Goal: Information Seeking & Learning: Check status

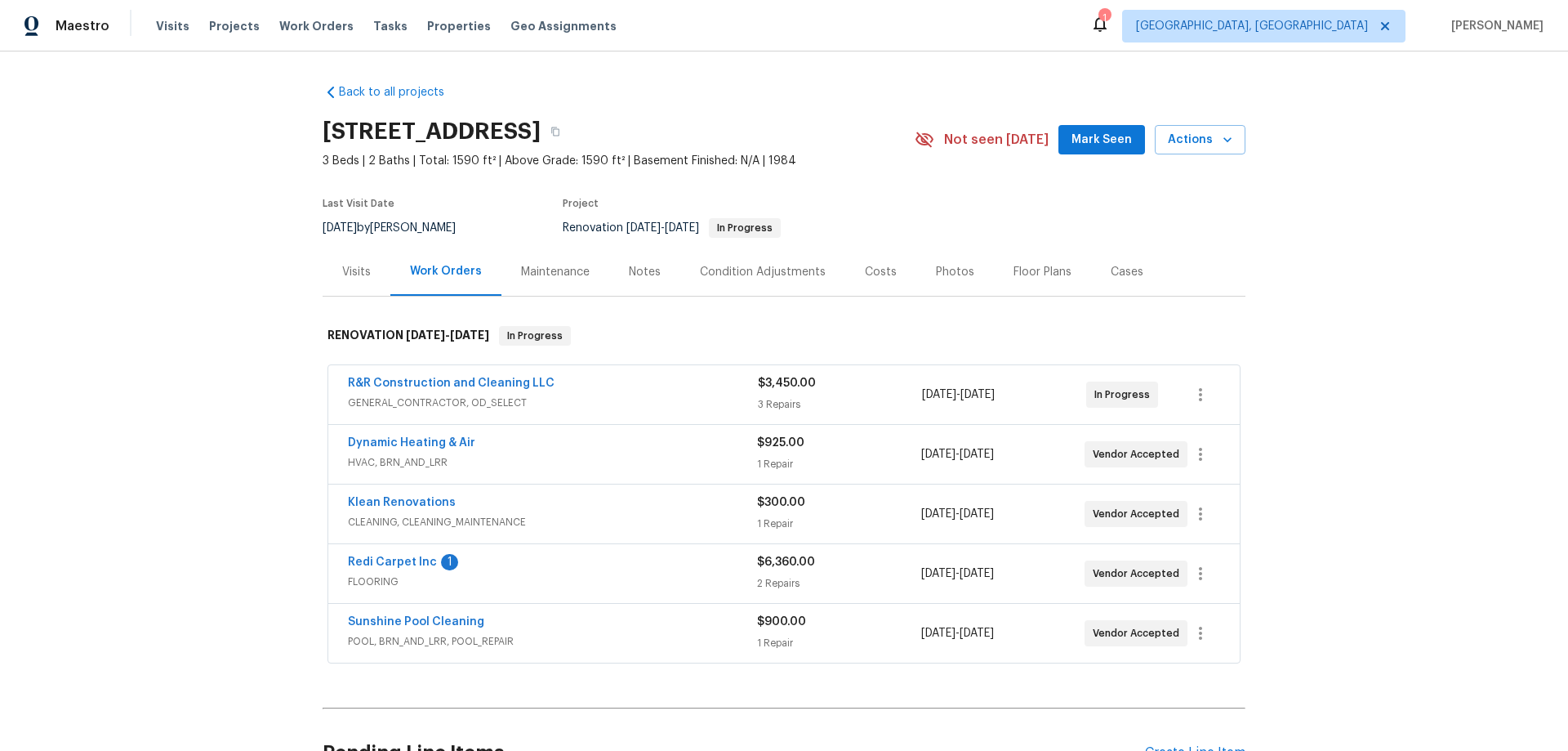
click at [196, 240] on div "Back to all projects [STREET_ADDRESS] 3 Beds | 2 Baths | Total: 1590 ft² | Abov…" at bounding box center [784, 401] width 1568 height 700
click at [170, 448] on div "Back to all projects [STREET_ADDRESS] 3 Beds | 2 Baths | Total: 1590 ft² | Abov…" at bounding box center [784, 401] width 1568 height 700
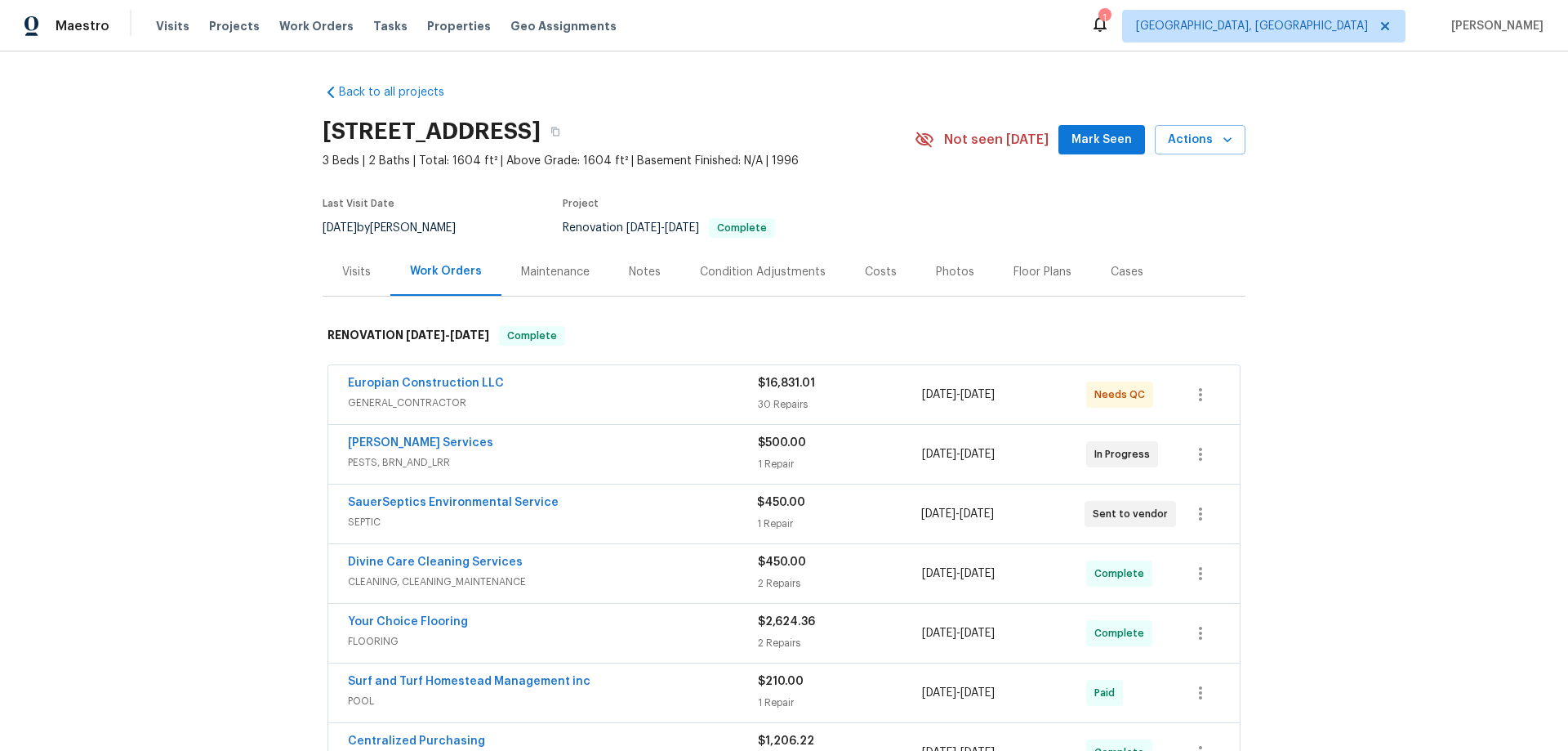
click at [202, 344] on div "Back to all projects 972 Forest Hill Dr, Minneola, FL 34715 3 Beds | 2 Baths | …" at bounding box center [784, 401] width 1568 height 700
click at [68, 345] on div "Back to all projects 972 Forest Hill Dr, Minneola, FL 34715 3 Beds | 2 Baths | …" at bounding box center [784, 401] width 1568 height 700
click at [191, 346] on div "Back to all projects 972 Forest Hill Dr, Minneola, FL 34715 3 Beds | 2 Baths | …" at bounding box center [784, 401] width 1568 height 700
click at [269, 312] on div "Back to all projects 972 Forest Hill Dr, Minneola, FL 34715 3 Beds | 2 Baths | …" at bounding box center [784, 401] width 1568 height 700
click at [160, 435] on div "Back to all projects 972 Forest Hill Dr, Minneola, FL 34715 3 Beds | 2 Baths | …" at bounding box center [784, 401] width 1568 height 700
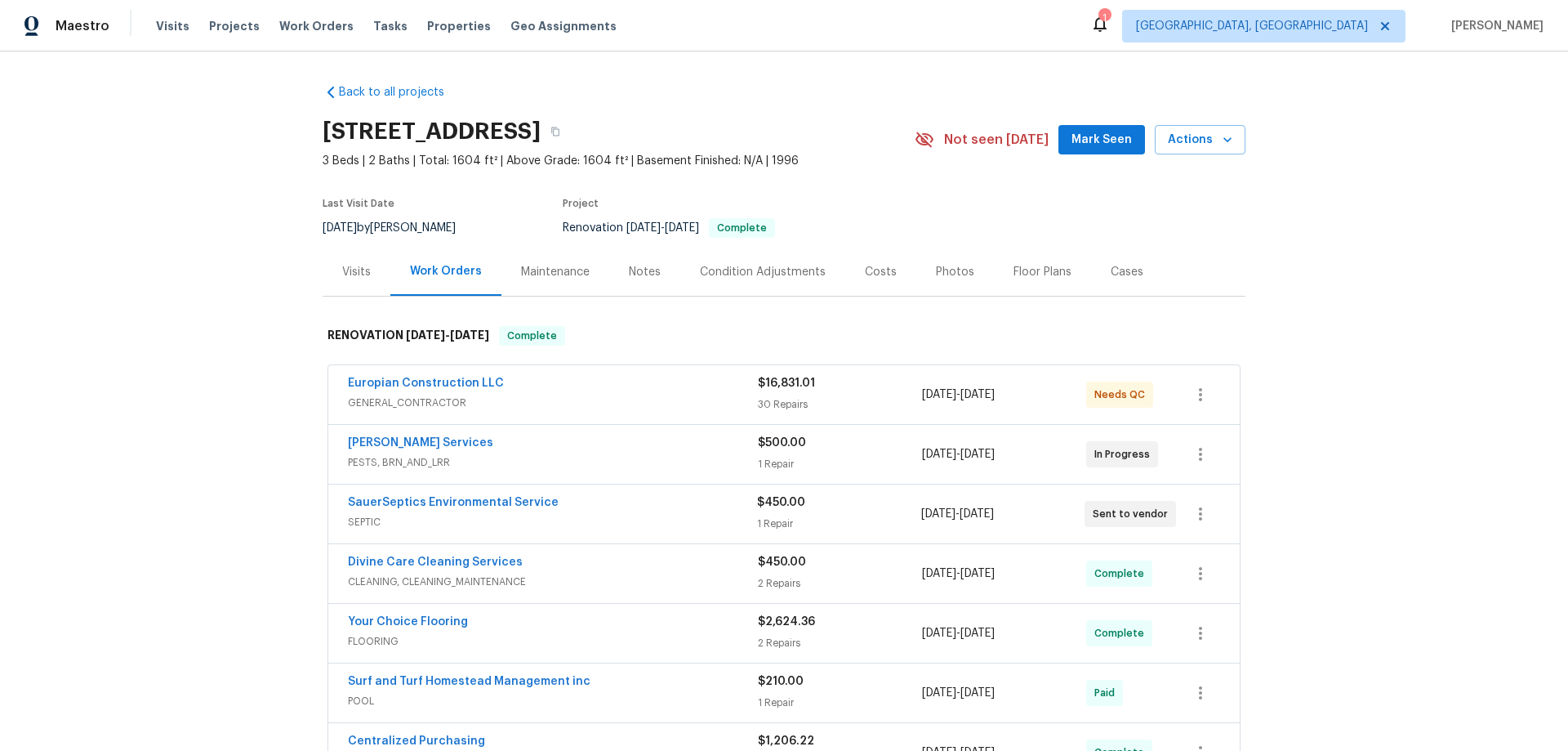
click at [237, 393] on div "Back to all projects 972 Forest Hill Dr, Minneola, FL 34715 3 Beds | 2 Baths | …" at bounding box center [784, 401] width 1568 height 700
click at [226, 325] on div "Back to all projects 972 Forest Hill Dr, Minneola, FL 34715 3 Beds | 2 Baths | …" at bounding box center [784, 401] width 1568 height 700
click at [197, 242] on div "Back to all projects 972 Forest Hill Dr, Minneola, FL 34715 3 Beds | 2 Baths | …" at bounding box center [784, 401] width 1568 height 700
click at [227, 317] on div "Back to all projects 972 Forest Hill Dr, Minneola, FL 34715 3 Beds | 2 Baths | …" at bounding box center [784, 401] width 1568 height 700
click at [211, 387] on div "Back to all projects 972 Forest Hill Dr, Minneola, FL 34715 3 Beds | 2 Baths | …" at bounding box center [784, 401] width 1568 height 700
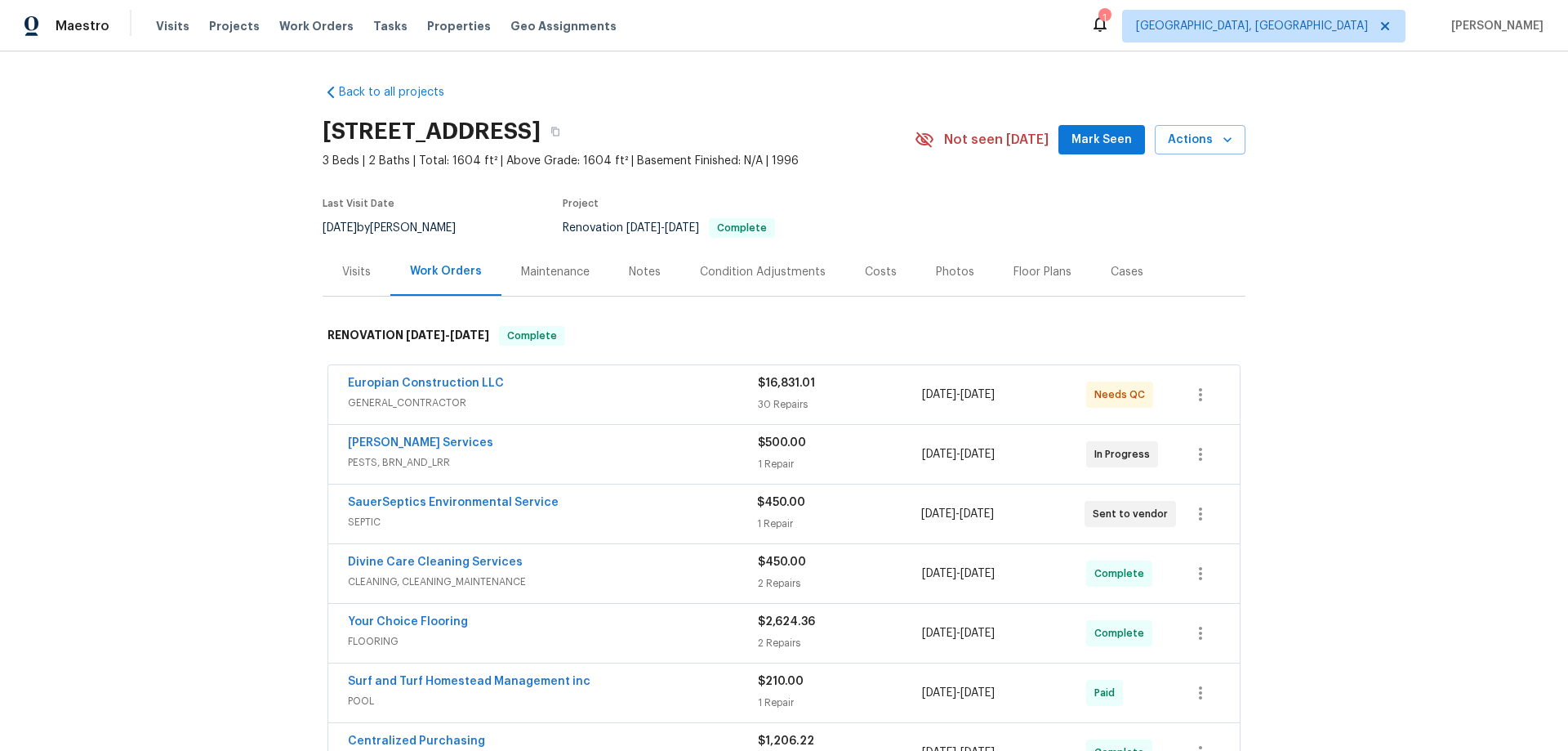
click at [248, 265] on div "Back to all projects 972 Forest Hill Dr, Minneola, FL 34715 3 Beds | 2 Baths | …" at bounding box center [784, 401] width 1568 height 700
click at [226, 304] on div "Back to all projects 972 Forest Hill Dr, Minneola, FL 34715 3 Beds | 2 Baths | …" at bounding box center [784, 401] width 1568 height 700
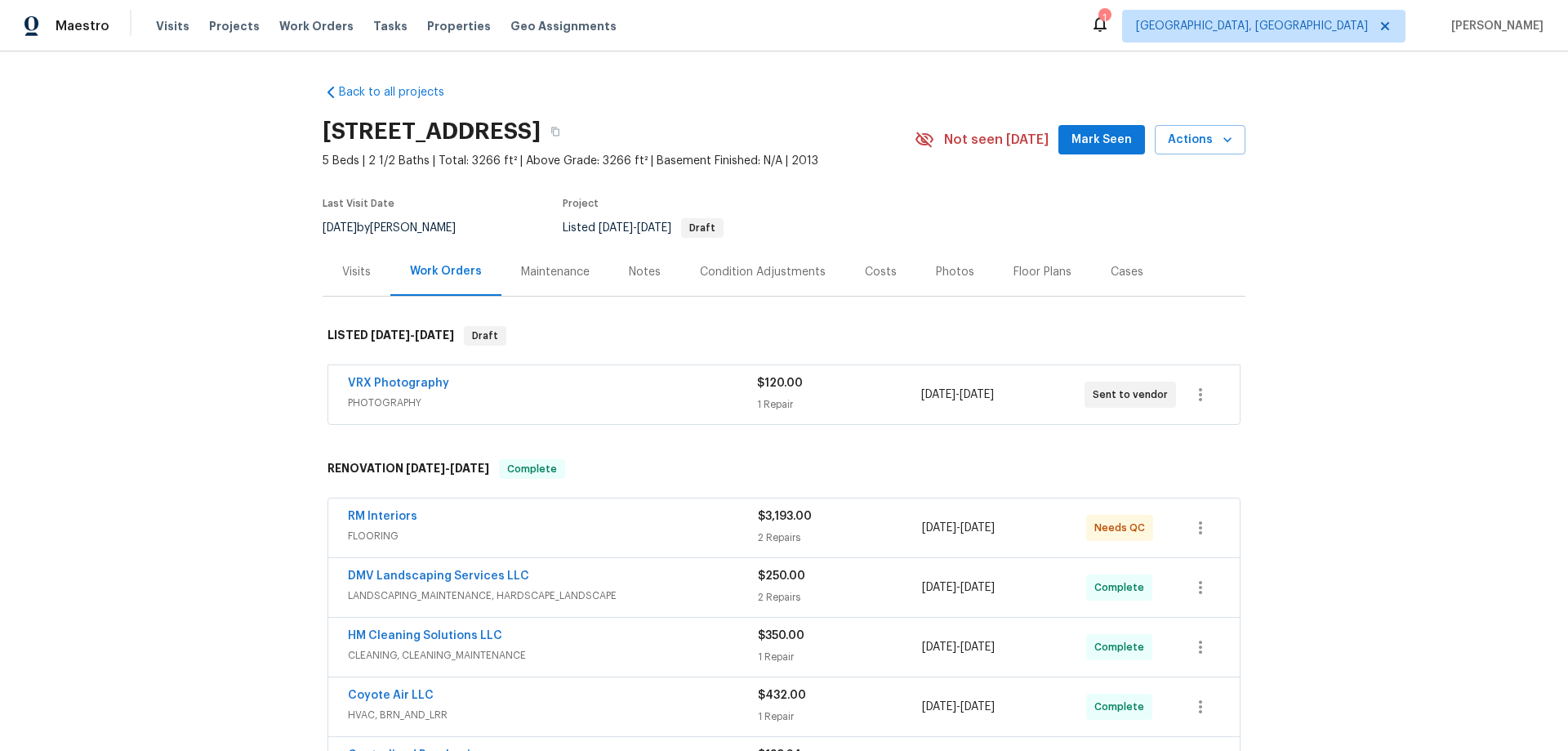
click at [309, 283] on div "Back to all projects 1618 E Racine Pl, Casa Grande, AZ 85122 5 Beds | 2 1/2 Bat…" at bounding box center [784, 401] width 1568 height 700
click at [358, 269] on div "Visits" at bounding box center [356, 271] width 29 height 17
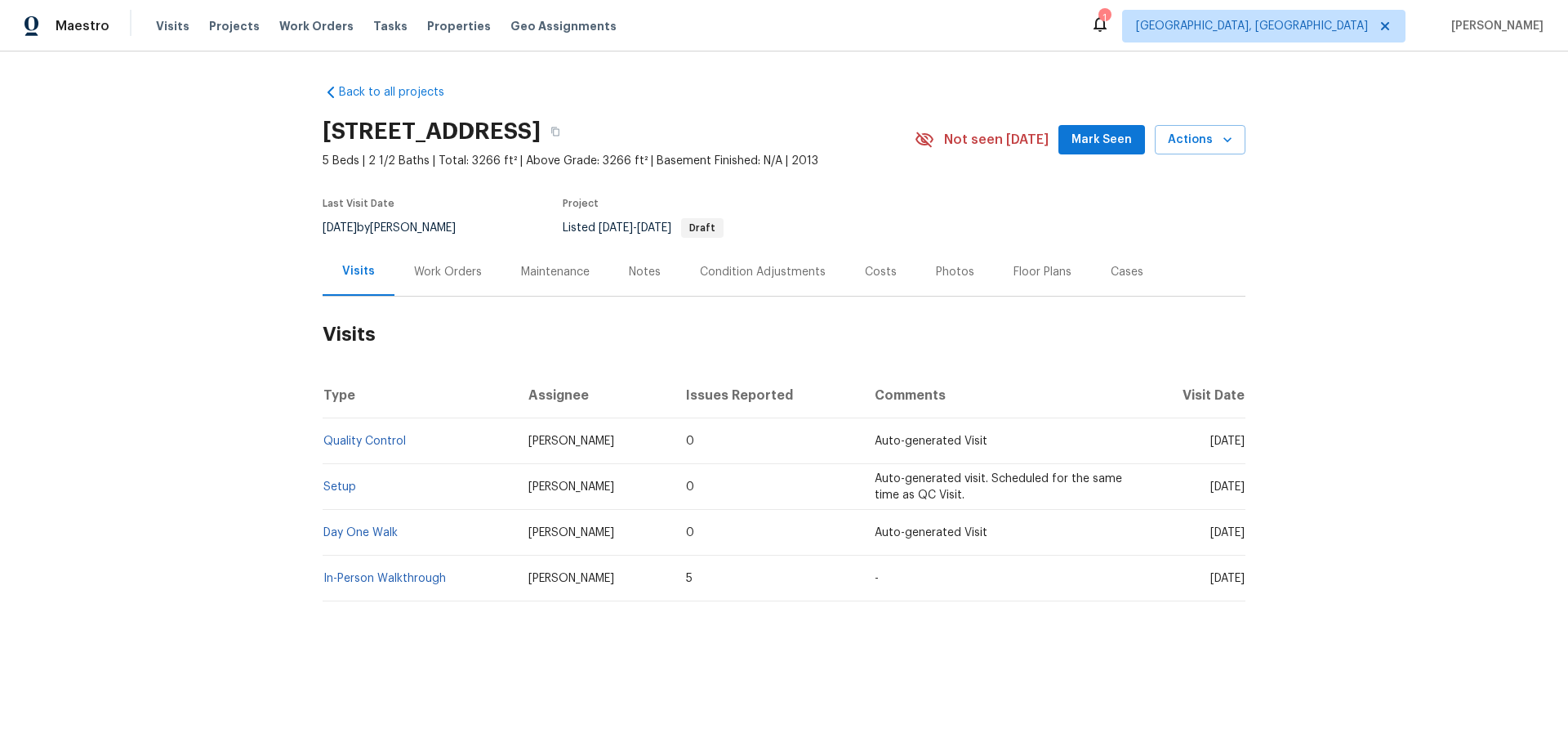
click at [427, 262] on div "Work Orders" at bounding box center [447, 271] width 107 height 48
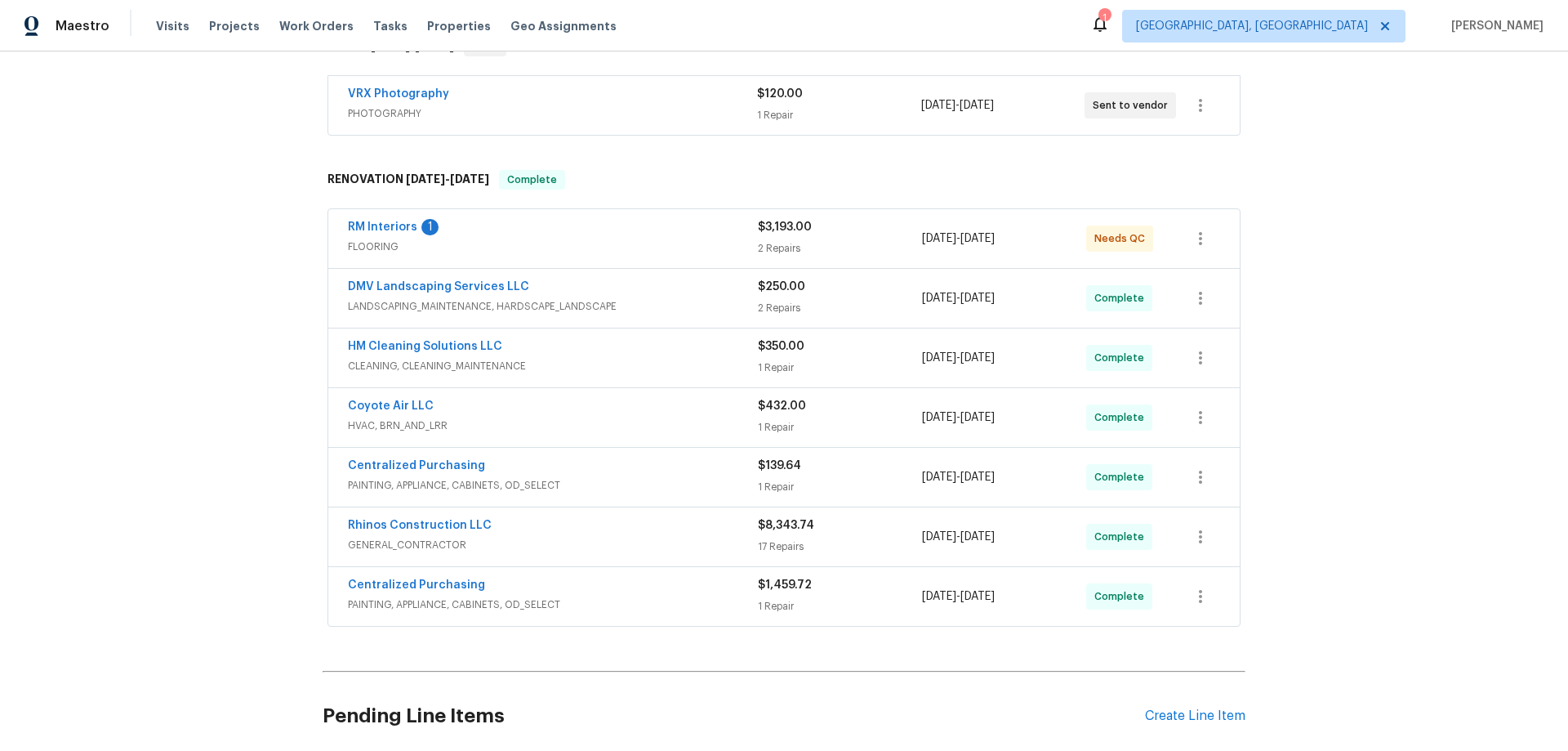
scroll to position [106, 0]
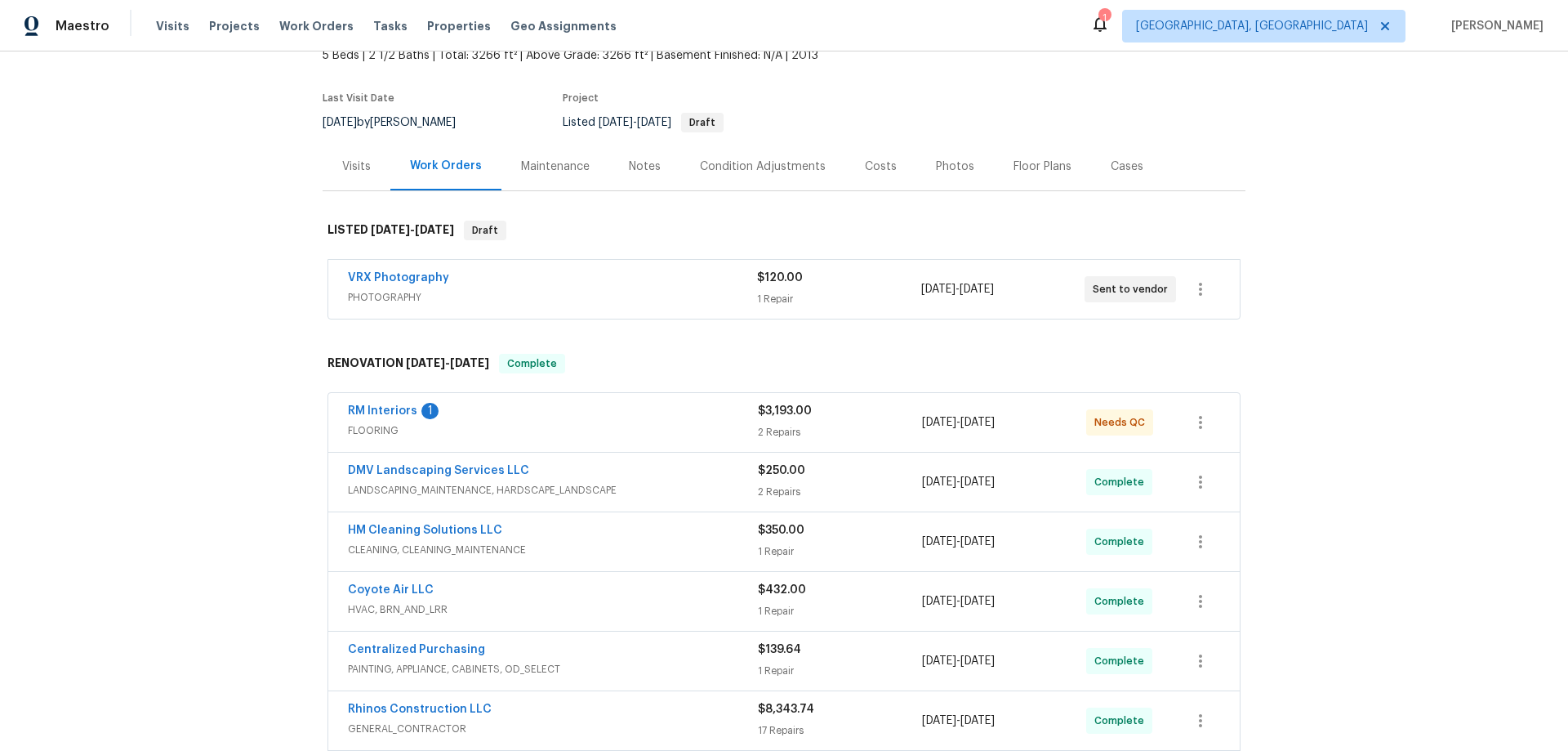
click at [223, 339] on div "Back to all projects 1618 E Racine Pl, Casa Grande, AZ 85122 5 Beds | 2 1/2 Bat…" at bounding box center [784, 401] width 1568 height 700
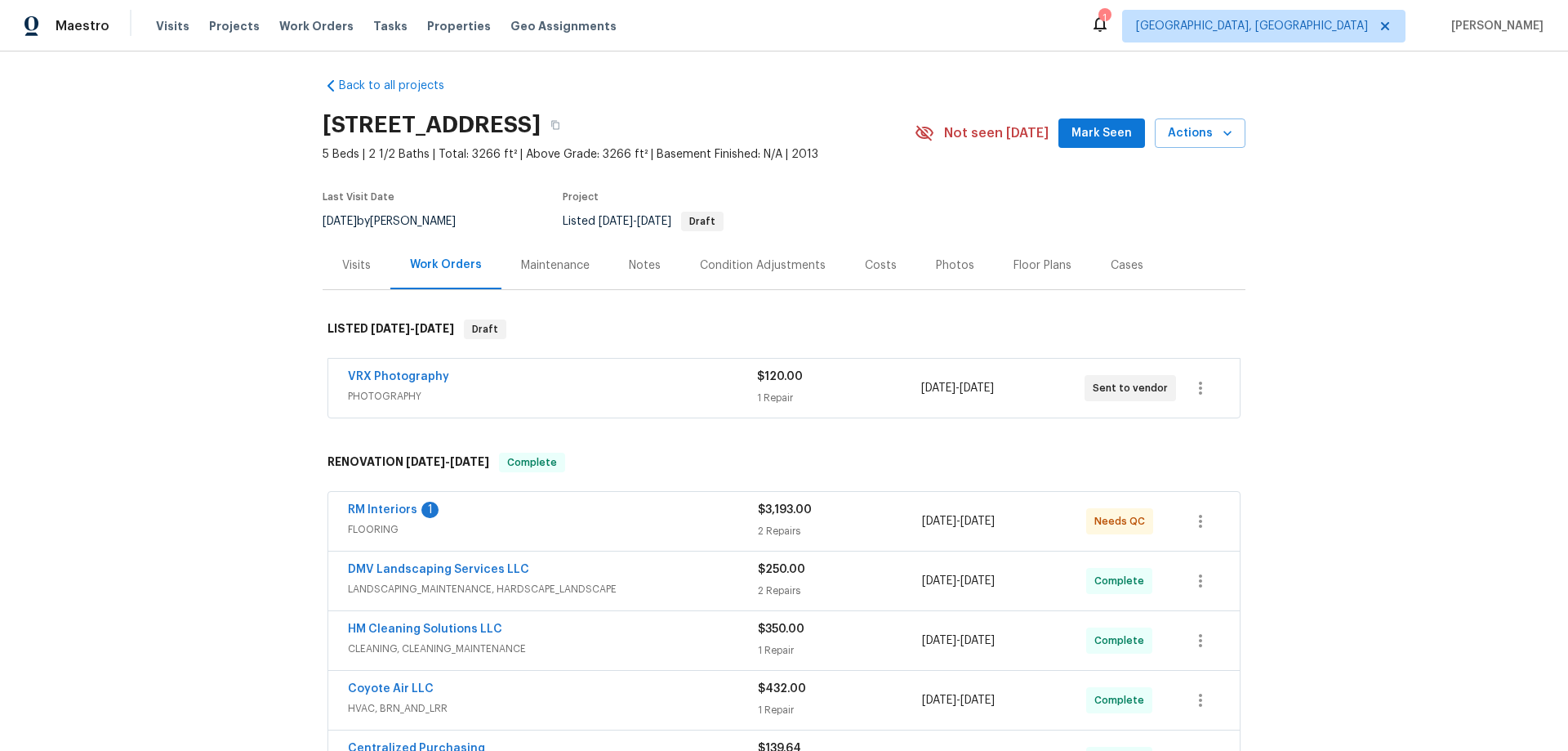
scroll to position [0, 0]
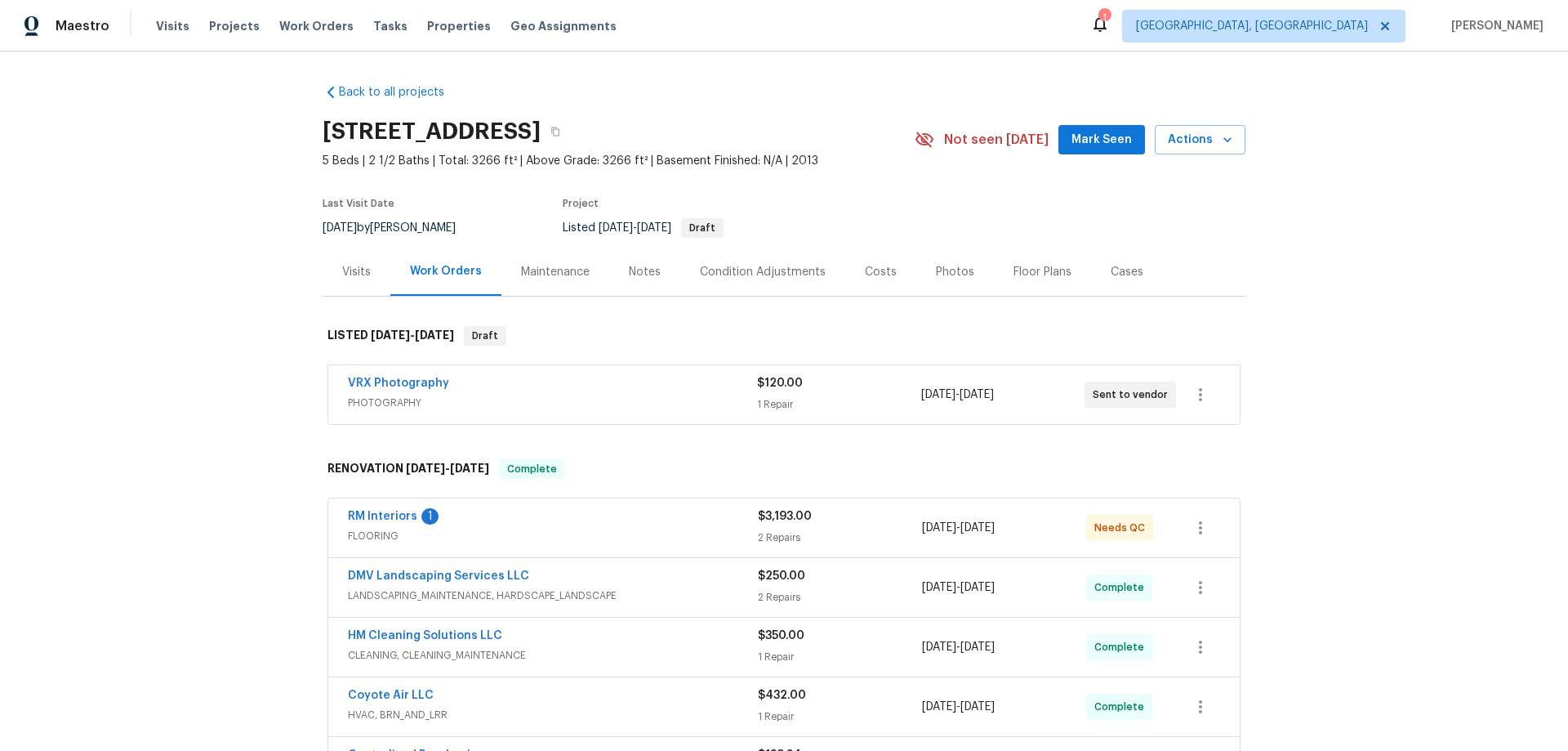
click at [221, 327] on div "Back to all projects 1618 E Racine Pl, Casa Grande, AZ 85122 5 Beds | 2 1/2 Bat…" at bounding box center [784, 401] width 1568 height 700
click at [250, 240] on div "Back to all projects 1618 E Racine Pl, Casa Grande, AZ 85122 5 Beds | 2 1/2 Bat…" at bounding box center [784, 401] width 1568 height 700
click at [219, 383] on div "Back to all projects 1618 E Racine Pl, Casa Grande, AZ 85122 5 Beds | 2 1/2 Bat…" at bounding box center [784, 401] width 1568 height 700
click at [254, 331] on div "Back to all projects 1618 E Racine Pl, Casa Grande, AZ 85122 5 Beds | 2 1/2 Bat…" at bounding box center [784, 401] width 1568 height 700
click at [246, 311] on div "Back to all projects 1618 E Racine Pl, Casa Grande, AZ 85122 5 Beds | 2 1/2 Bat…" at bounding box center [784, 401] width 1568 height 700
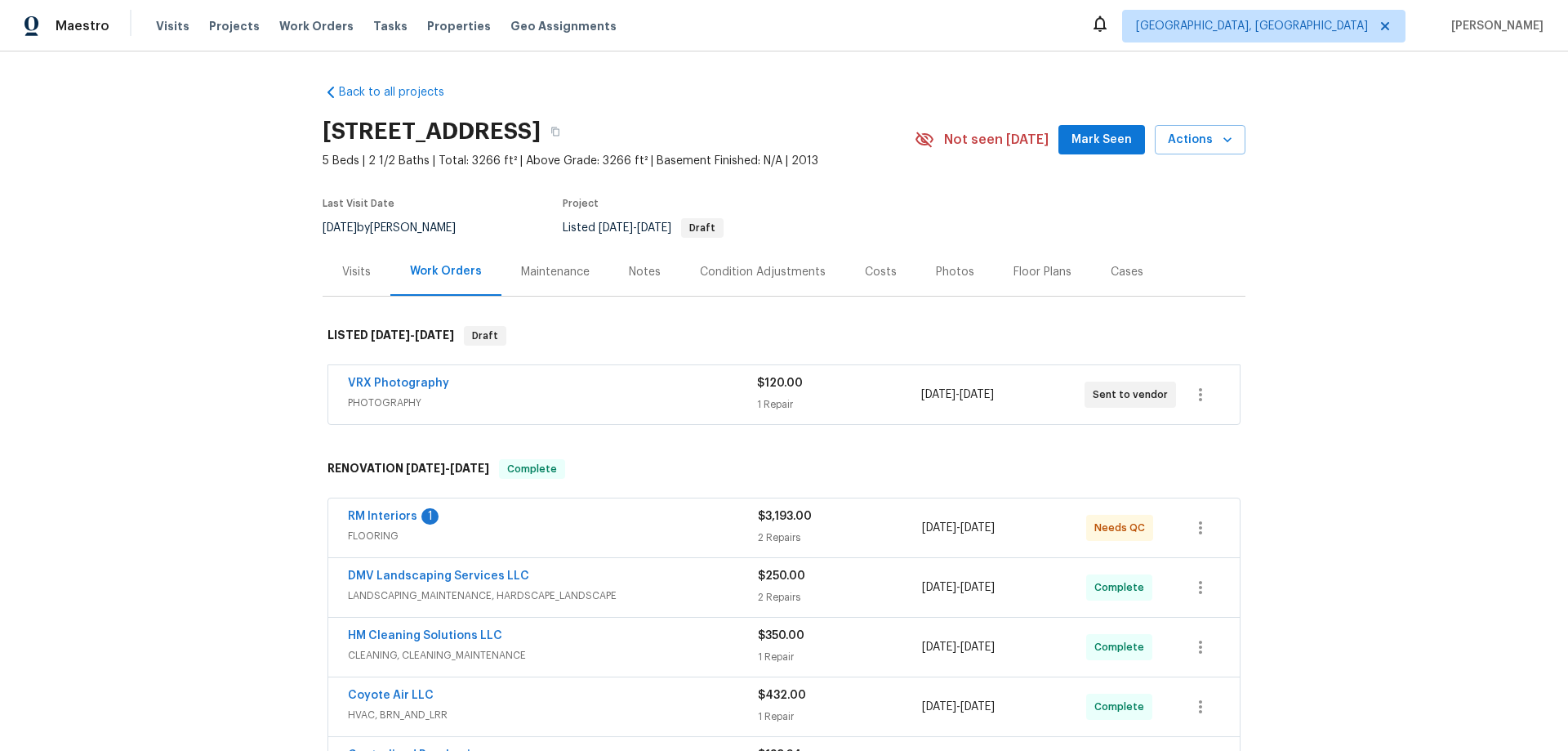
click at [290, 327] on div "Back to all projects 1618 E Racine Pl, Casa Grande, AZ 85122 5 Beds | 2 1/2 Bat…" at bounding box center [784, 401] width 1568 height 700
click at [203, 298] on div "Back to all projects 1618 E Racine Pl, Casa Grande, AZ 85122 5 Beds | 2 1/2 Bat…" at bounding box center [784, 401] width 1568 height 700
click at [224, 406] on div "Back to all projects 1618 E Racine Pl, Casa Grande, AZ 85122 5 Beds | 2 1/2 Bat…" at bounding box center [784, 401] width 1568 height 700
click at [248, 426] on div "Back to all projects 1618 E Racine Pl, Casa Grande, AZ 85122 5 Beds | 2 1/2 Bat…" at bounding box center [784, 401] width 1568 height 700
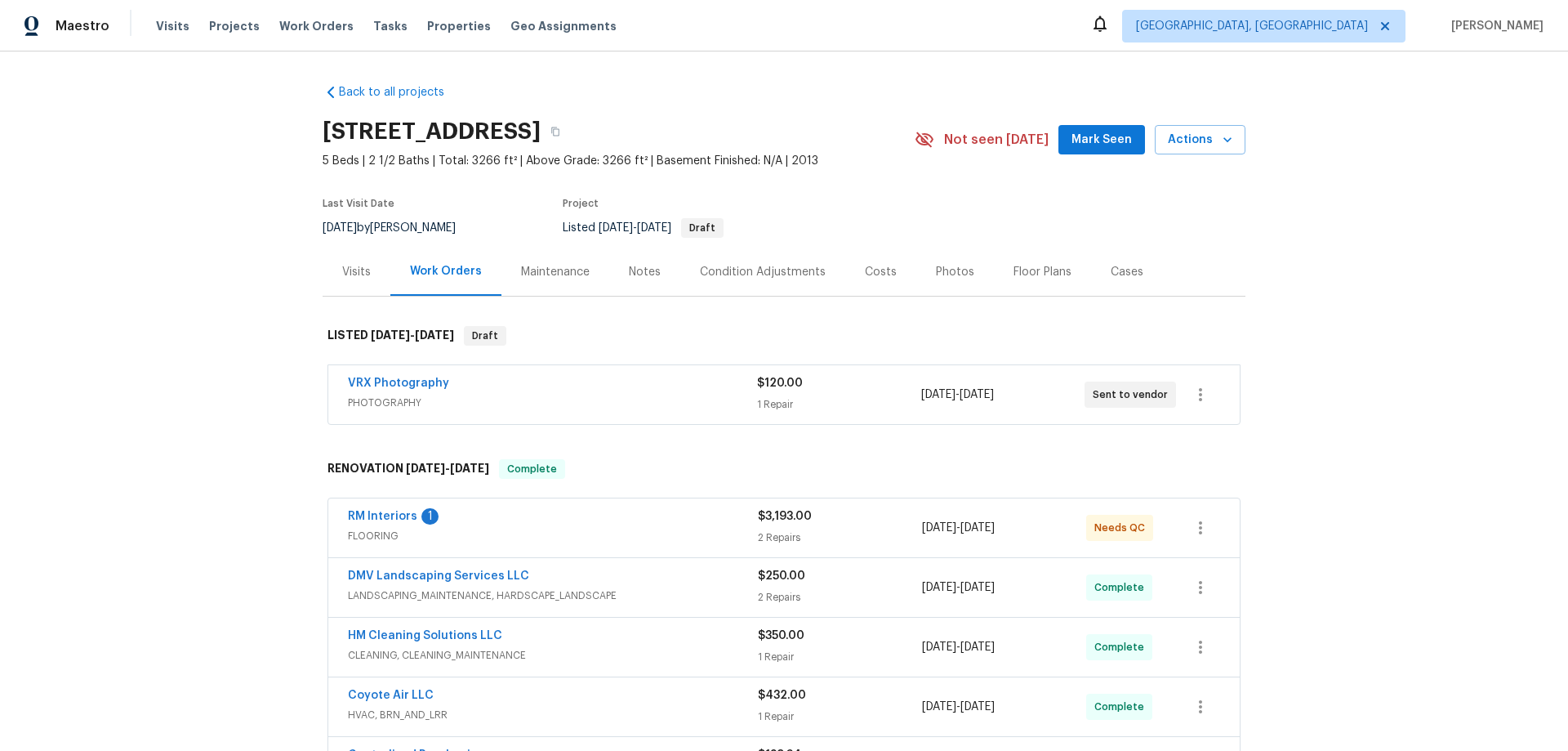
click at [206, 359] on div "Back to all projects 1618 E Racine Pl, Casa Grande, AZ 85122 5 Beds | 2 1/2 Bat…" at bounding box center [784, 401] width 1568 height 700
click at [238, 349] on div "Back to all projects 1618 E Racine Pl, Casa Grande, AZ 85122 5 Beds | 2 1/2 Bat…" at bounding box center [784, 401] width 1568 height 700
click at [172, 437] on div "Back to all projects 1618 E Racine Pl, Casa Grande, AZ 85122 5 Beds | 2 1/2 Bat…" at bounding box center [784, 401] width 1568 height 700
click at [220, 345] on div "Back to all projects 1618 E Racine Pl, Casa Grande, AZ 85122 5 Beds | 2 1/2 Bat…" at bounding box center [784, 401] width 1568 height 700
click at [212, 386] on div "Back to all projects 1618 E Racine Pl, Casa Grande, AZ 85122 5 Beds | 2 1/2 Bat…" at bounding box center [784, 401] width 1568 height 700
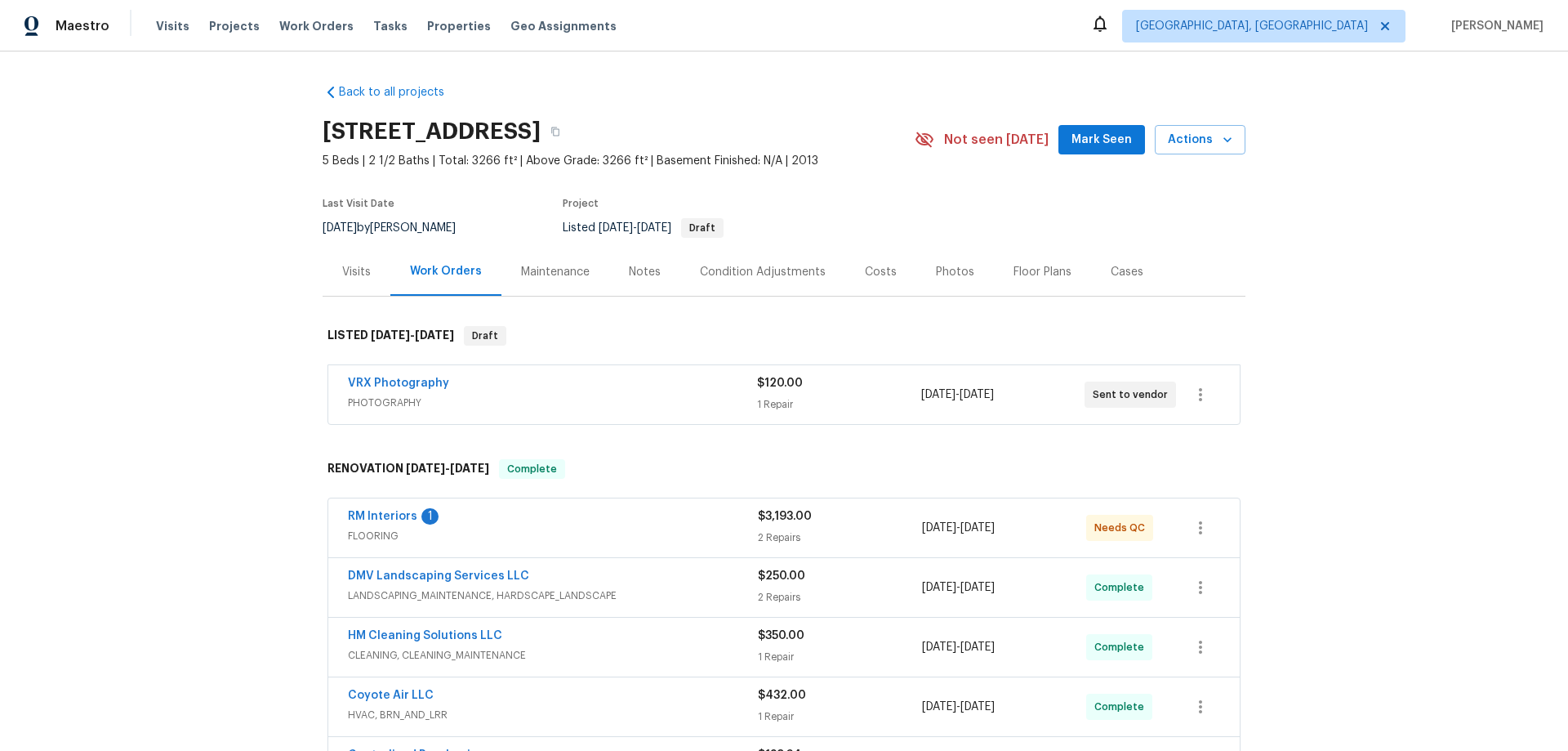
click at [117, 345] on div "Back to all projects 1618 E Racine Pl, Casa Grande, AZ 85122 5 Beds | 2 1/2 Bat…" at bounding box center [784, 401] width 1568 height 700
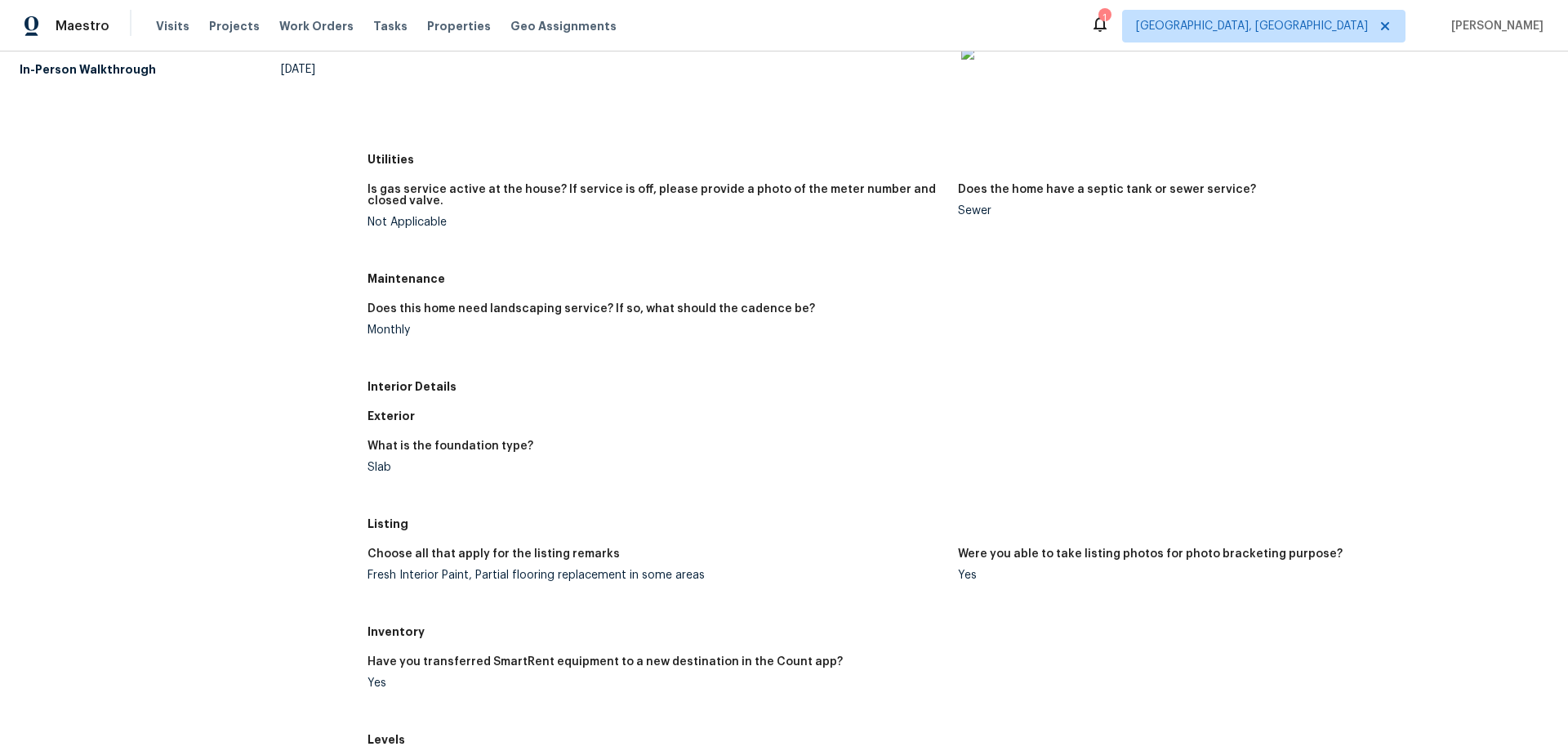
scroll to position [245, 0]
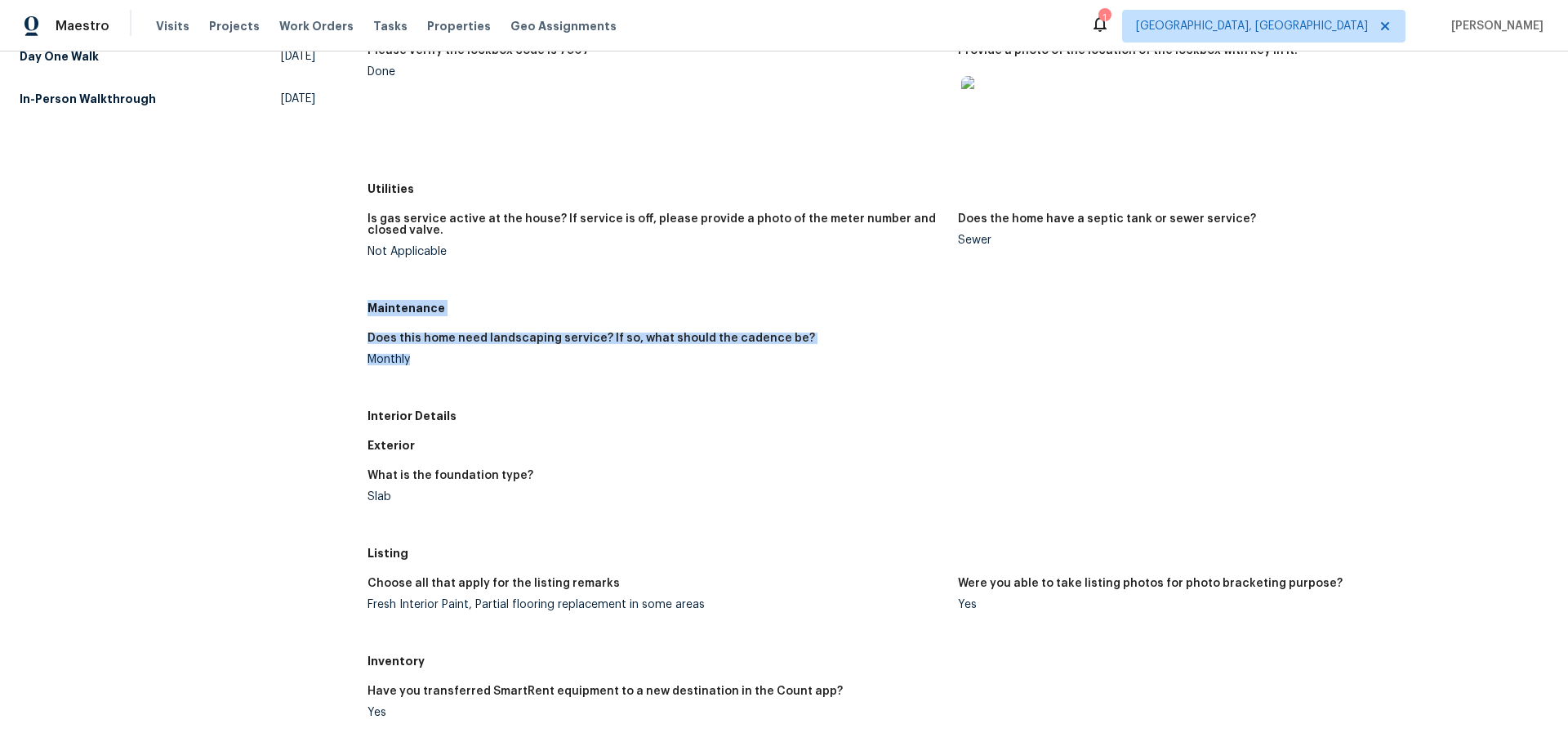
drag, startPoint x: 365, startPoint y: 311, endPoint x: 431, endPoint y: 394, distance: 106.0
click at [431, 394] on div "Maintenance Does this home need landscaping service? If so, what should the cad…" at bounding box center [958, 347] width 1181 height 108
click at [411, 302] on h5 "Maintenance" at bounding box center [958, 308] width 1181 height 17
click at [367, 305] on h5 "Maintenance" at bounding box center [958, 308] width 1181 height 17
drag, startPoint x: 365, startPoint y: 305, endPoint x: 421, endPoint y: 385, distance: 97.7
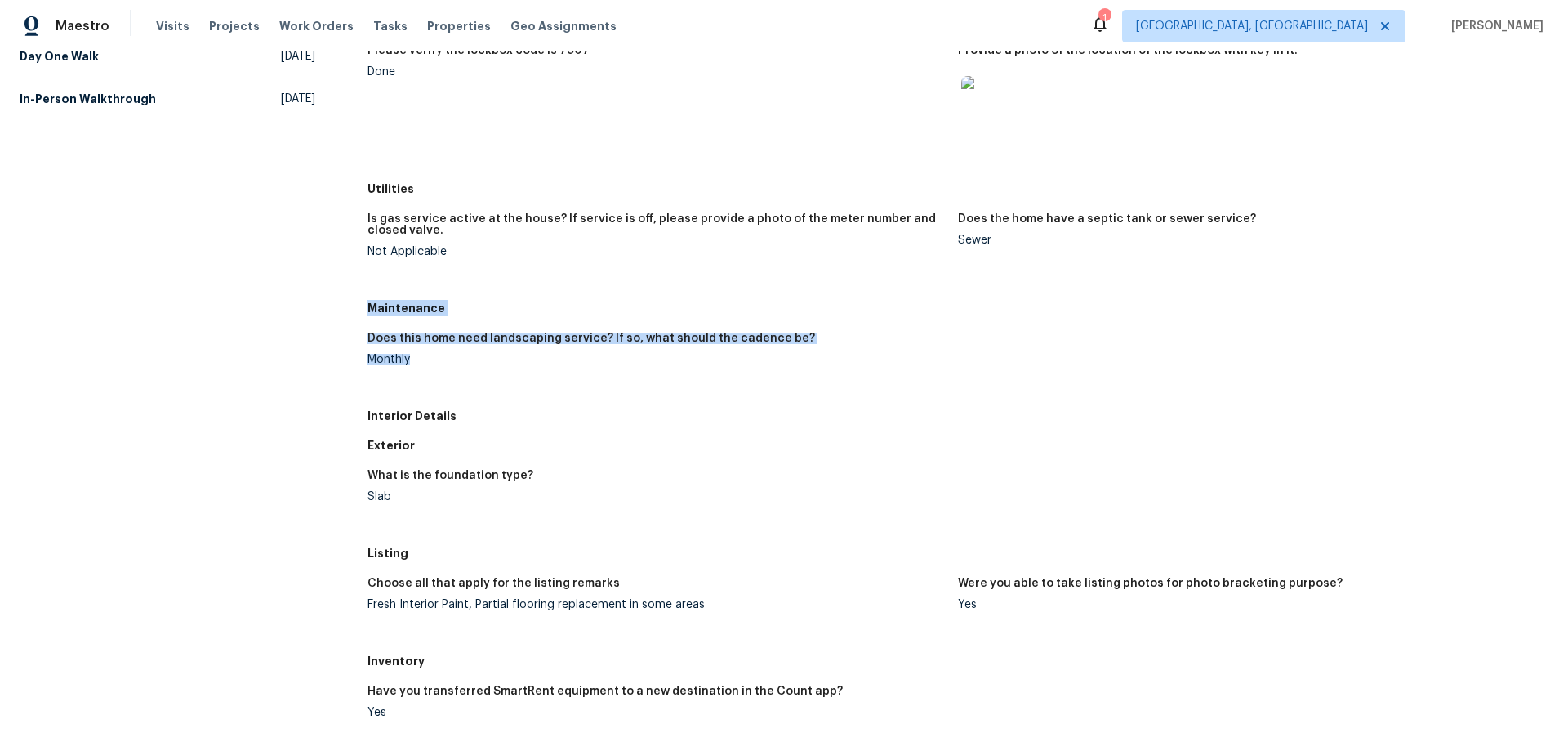
click at [425, 384] on div "Maintenance Does this home need landscaping service? If so, what should the cad…" at bounding box center [958, 347] width 1181 height 108
click at [317, 319] on div "All visits 1618 E Racine Pl Casa Grande, AZ 85122 Home details Other Visits Qua…" at bounding box center [783, 495] width 1529 height 1310
drag, startPoint x: 402, startPoint y: 372, endPoint x: 412, endPoint y: 387, distance: 18.0
click at [412, 387] on div "Maintenance Does this home need landscaping service? If so, what should the cad…" at bounding box center [958, 347] width 1181 height 108
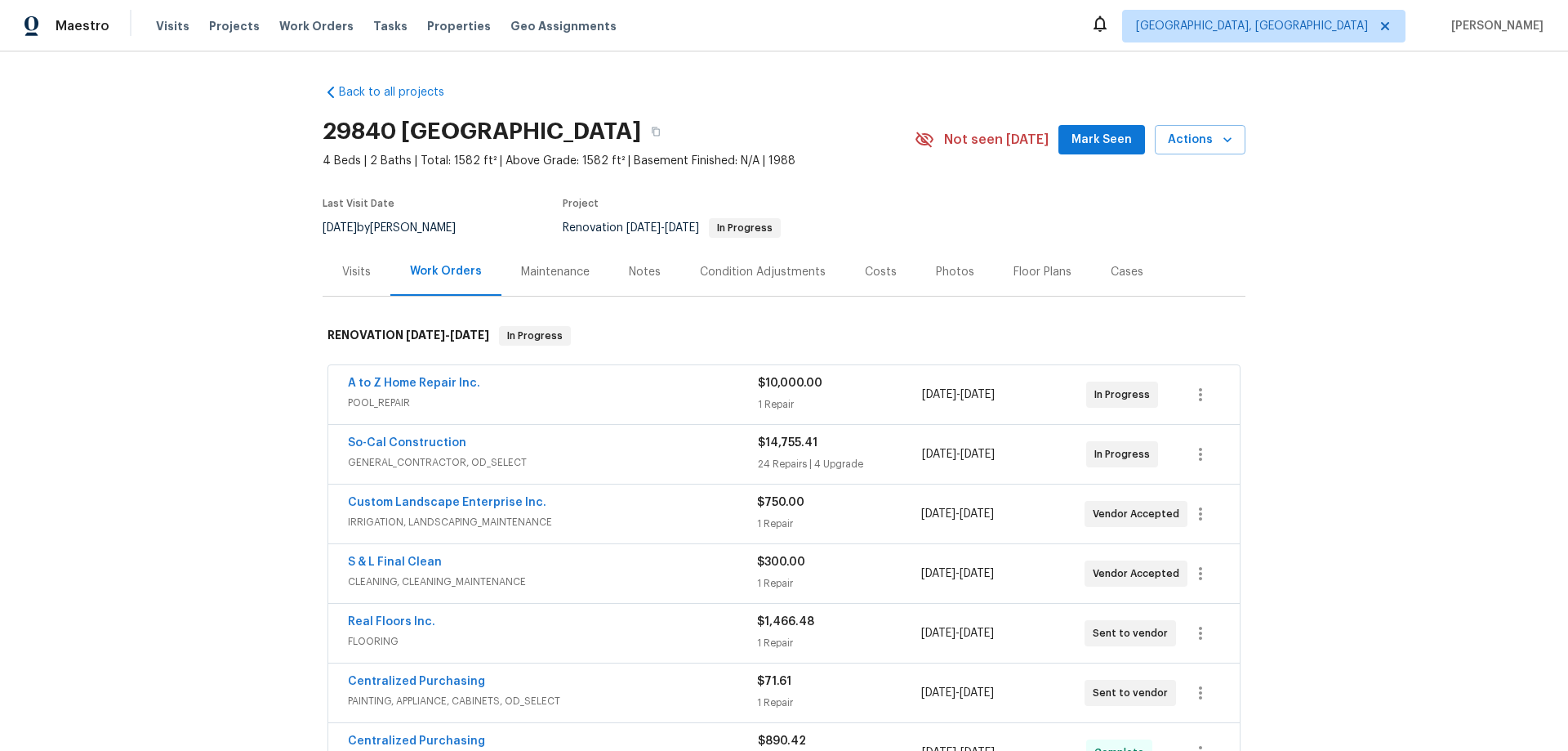
click at [180, 207] on div "Back to all projects 29840 Avenida De Real, Menifee, CA 92586 4 Beds | 2 Baths …" at bounding box center [784, 401] width 1568 height 700
click at [249, 389] on div "Back to all projects 29840 Avenida De Real, Menifee, CA 92586 4 Beds | 2 Baths …" at bounding box center [784, 401] width 1568 height 700
click at [173, 363] on div "Back to all projects 29840 Avenida De Real, Menifee, CA 92586 4 Beds | 2 Baths …" at bounding box center [784, 401] width 1568 height 700
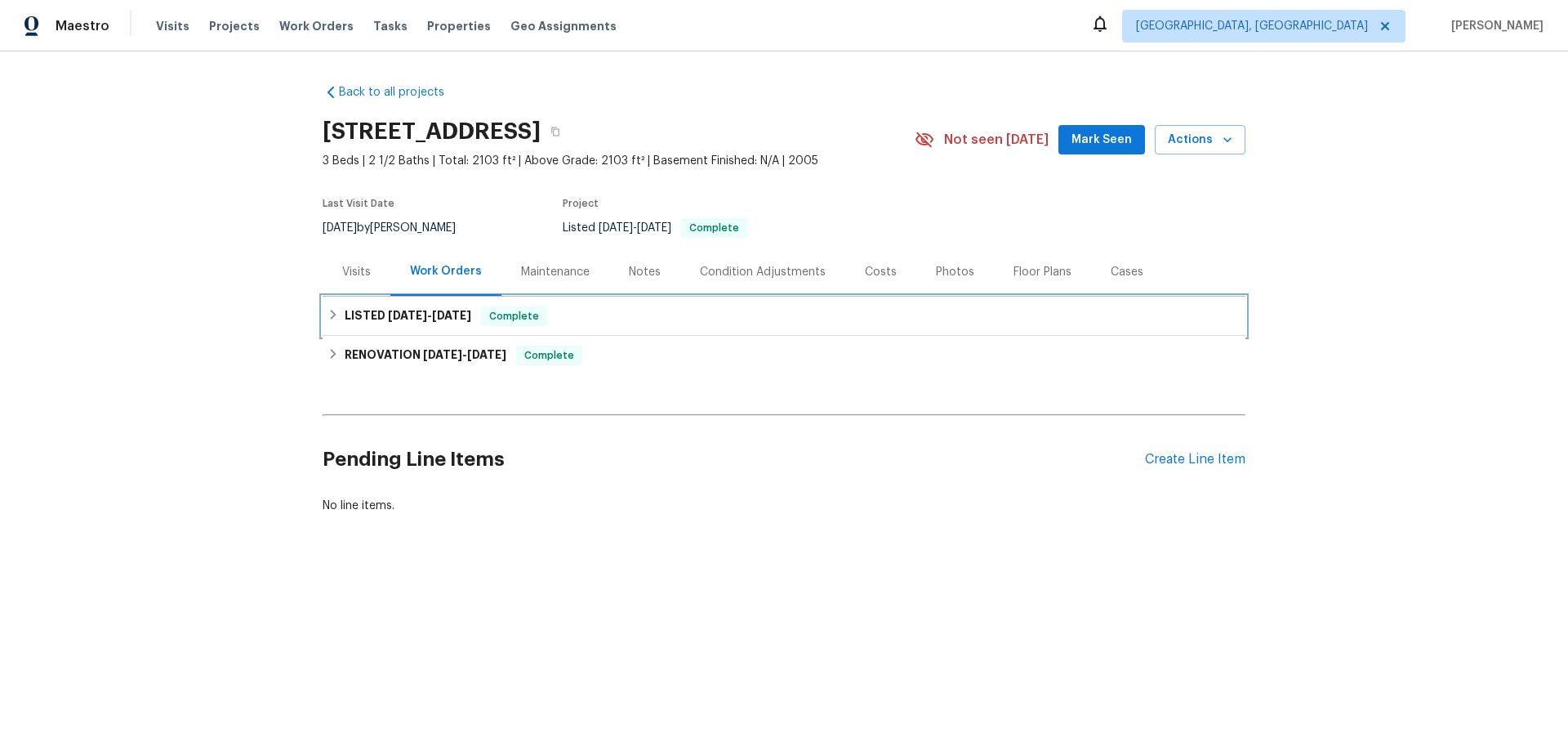
click at [431, 314] on span "[DATE] - [DATE]" at bounding box center [430, 315] width 84 height 11
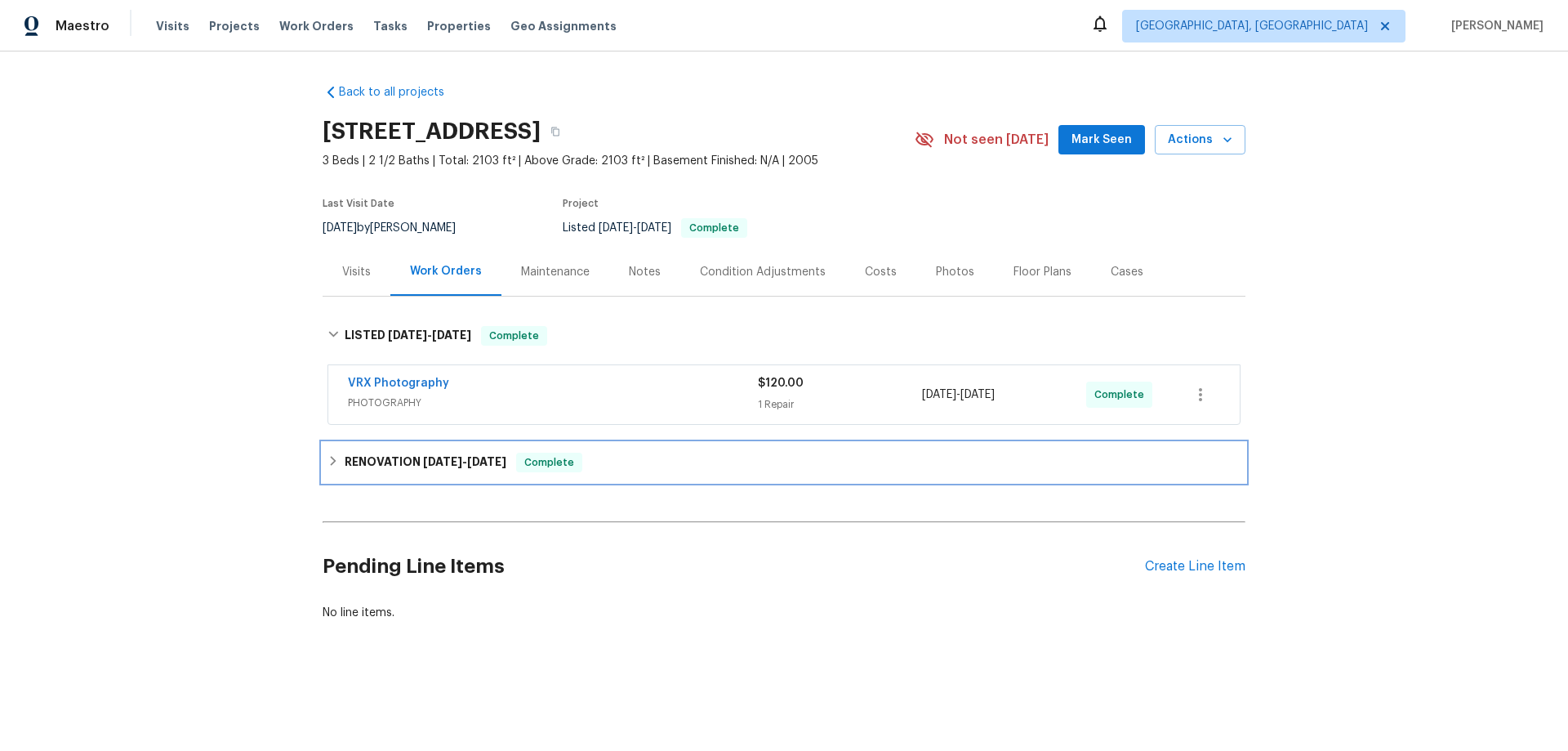
click at [423, 461] on span "[DATE]" at bounding box center [442, 461] width 39 height 11
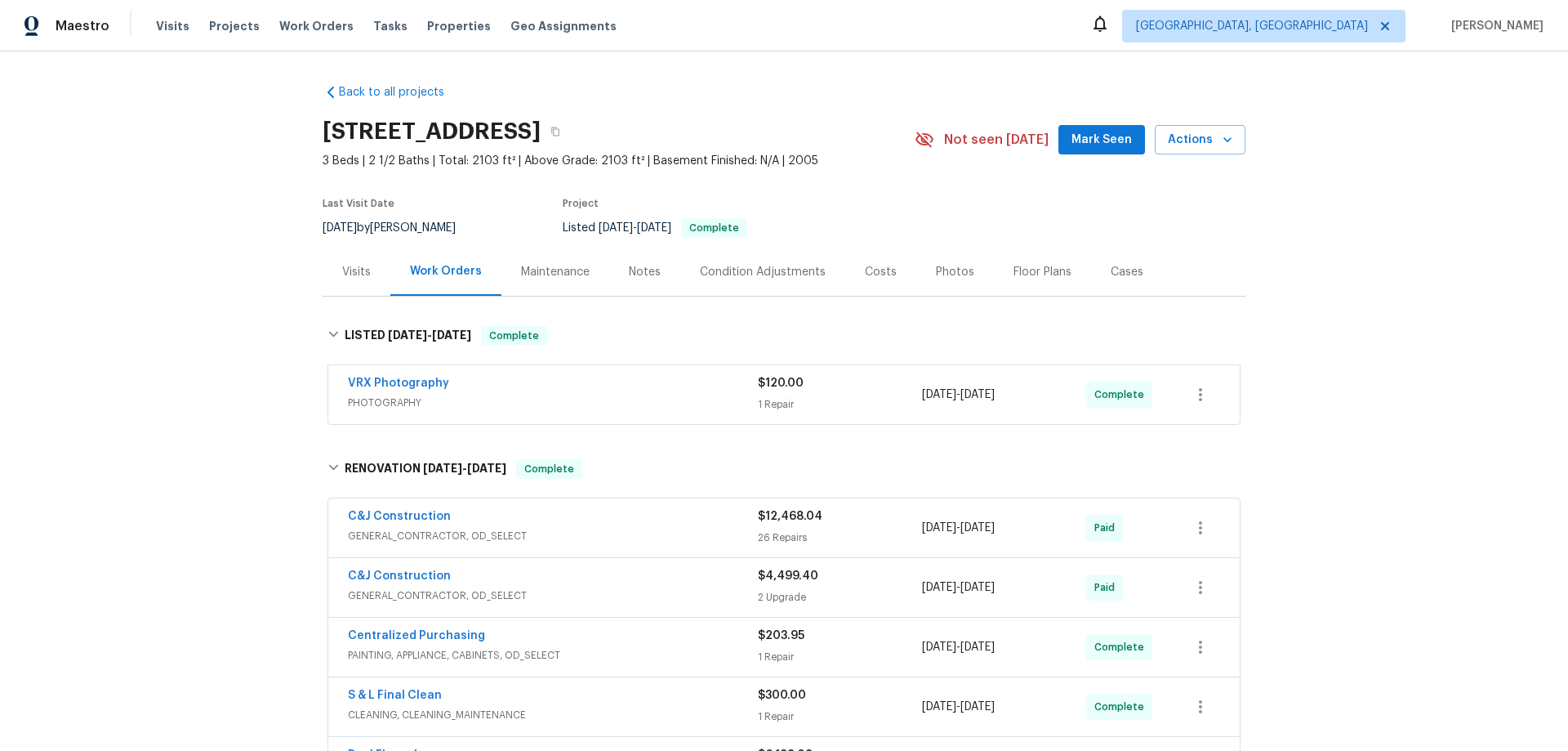
click at [232, 285] on div "Back to all projects [STREET_ADDRESS] 3 Beds | 2 1/2 Baths | Total: 2103 ft² | …" at bounding box center [784, 401] width 1568 height 700
click at [344, 278] on div "Visits" at bounding box center [356, 271] width 29 height 17
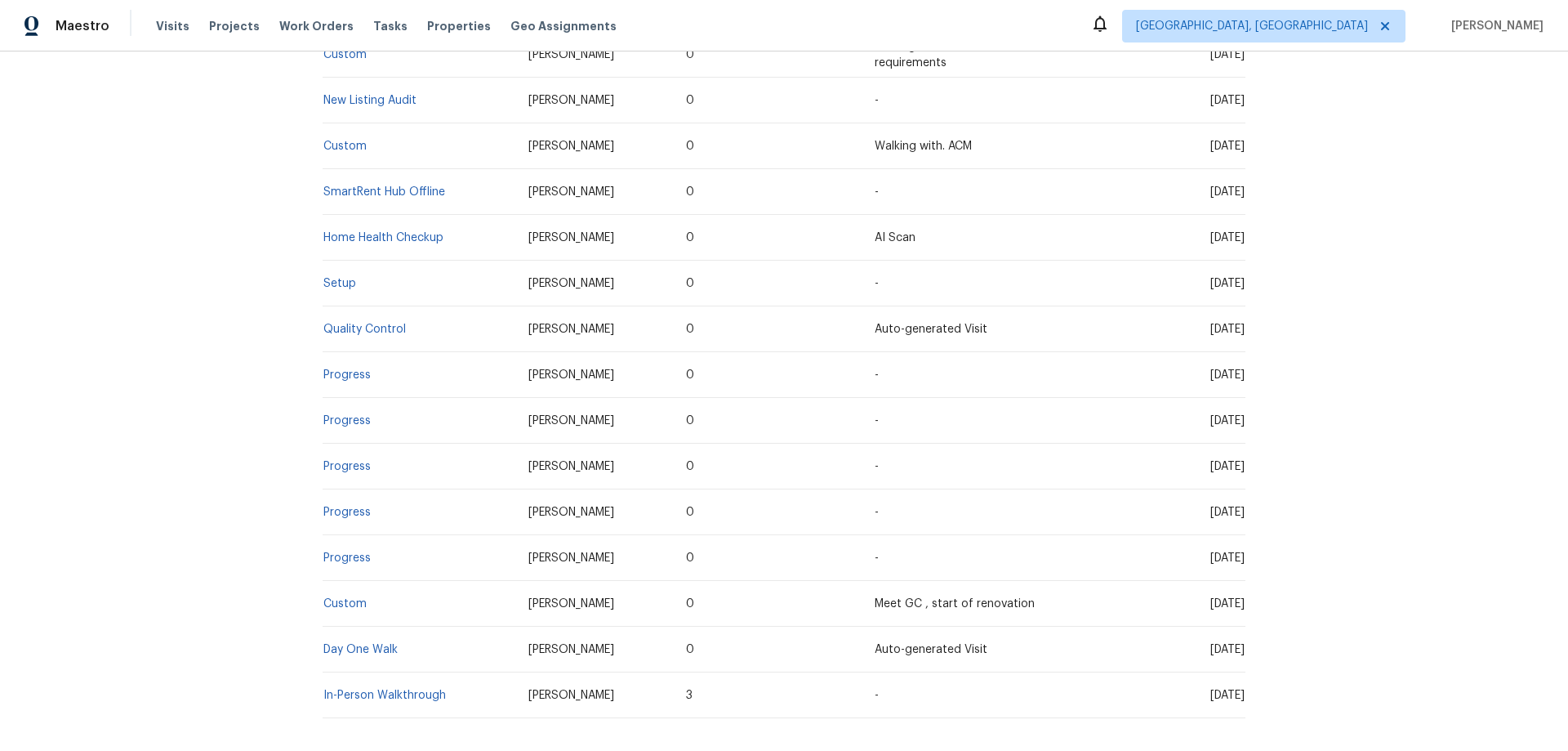
scroll to position [408, 0]
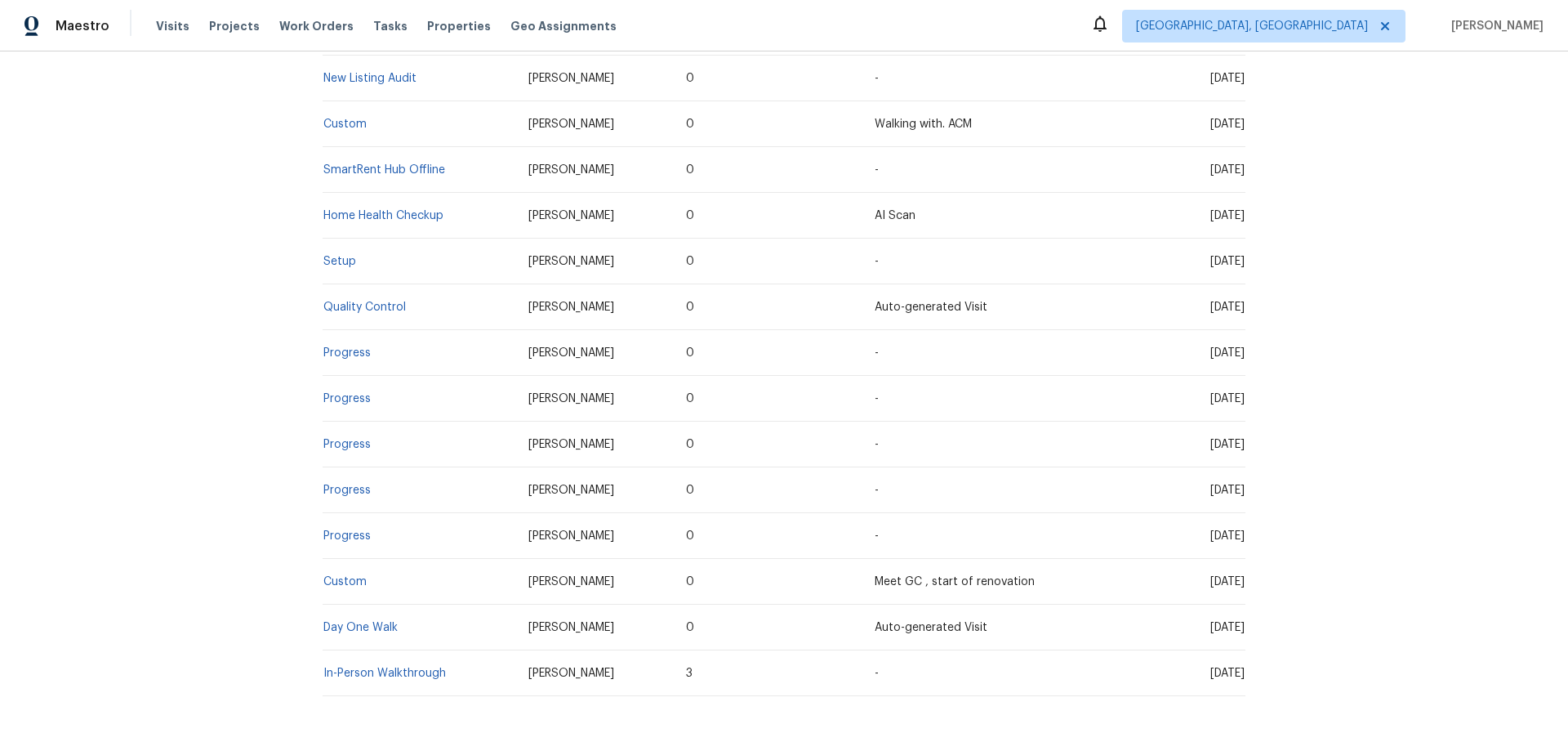
drag, startPoint x: 331, startPoint y: 245, endPoint x: 287, endPoint y: 257, distance: 45.6
click at [287, 257] on div "Back to all projects 8062 Holland Park St, Chino, CA 91708 3 Beds | 2 1/2 Baths…" at bounding box center [784, 401] width 1568 height 700
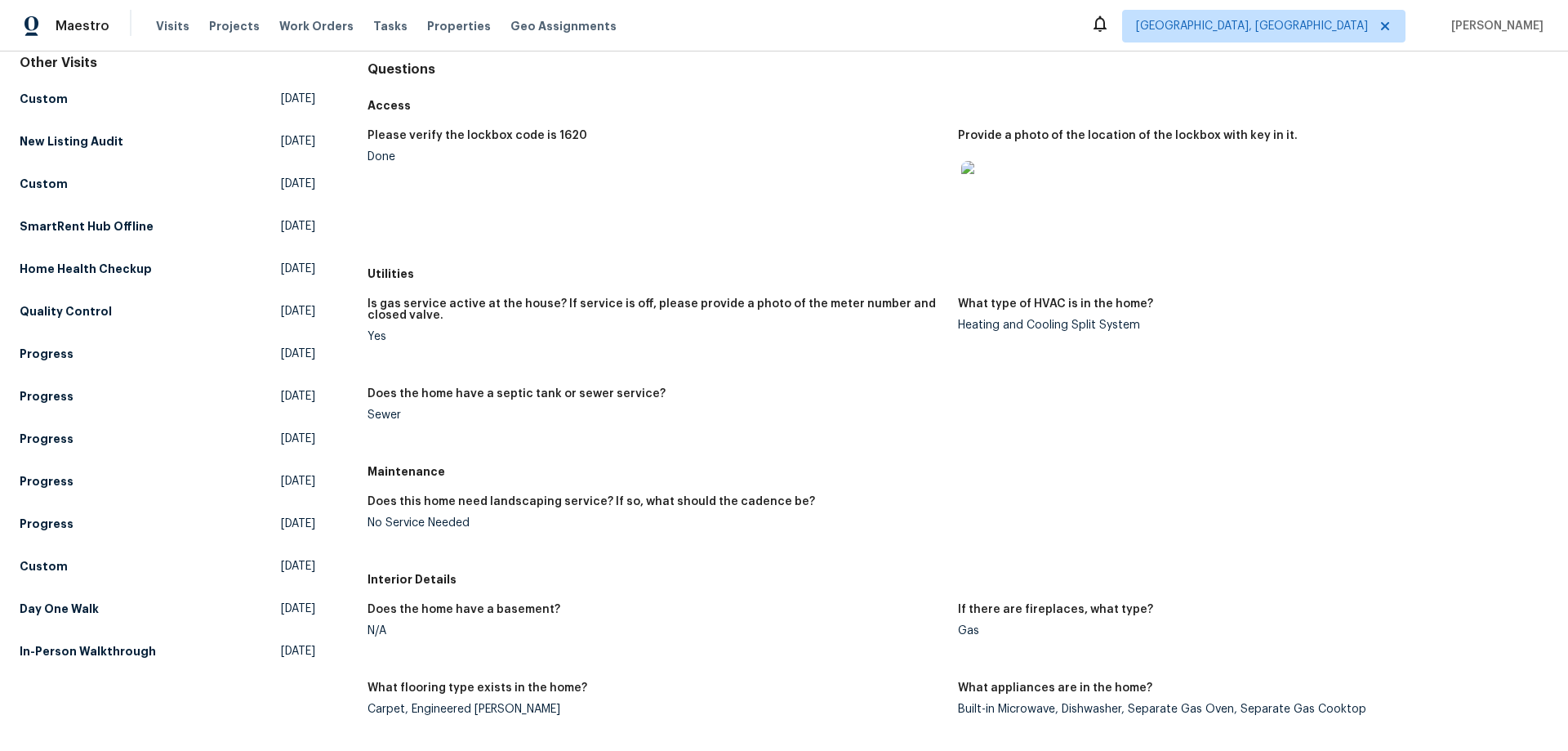
scroll to position [163, 0]
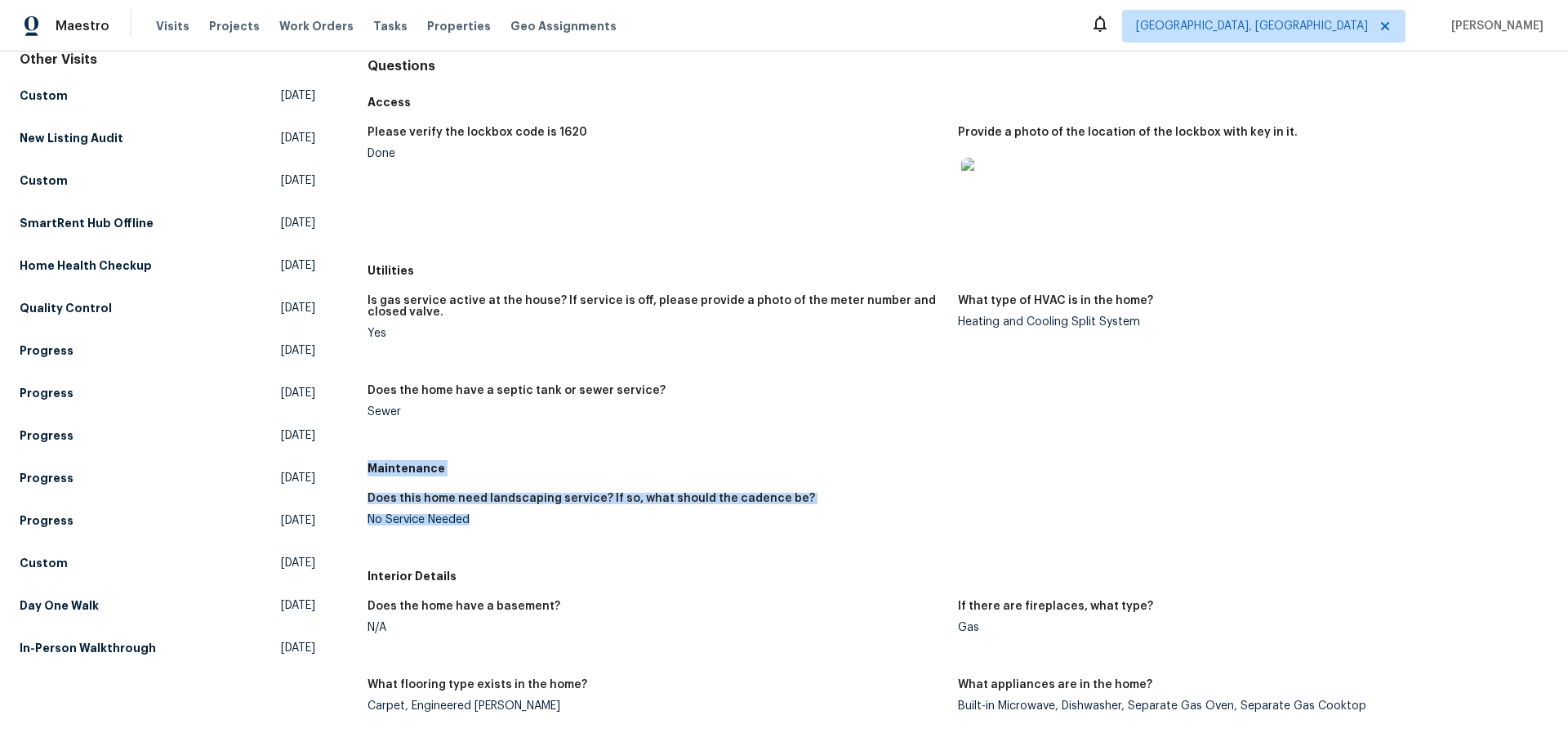
drag, startPoint x: 363, startPoint y: 471, endPoint x: 535, endPoint y: 541, distance: 185.7
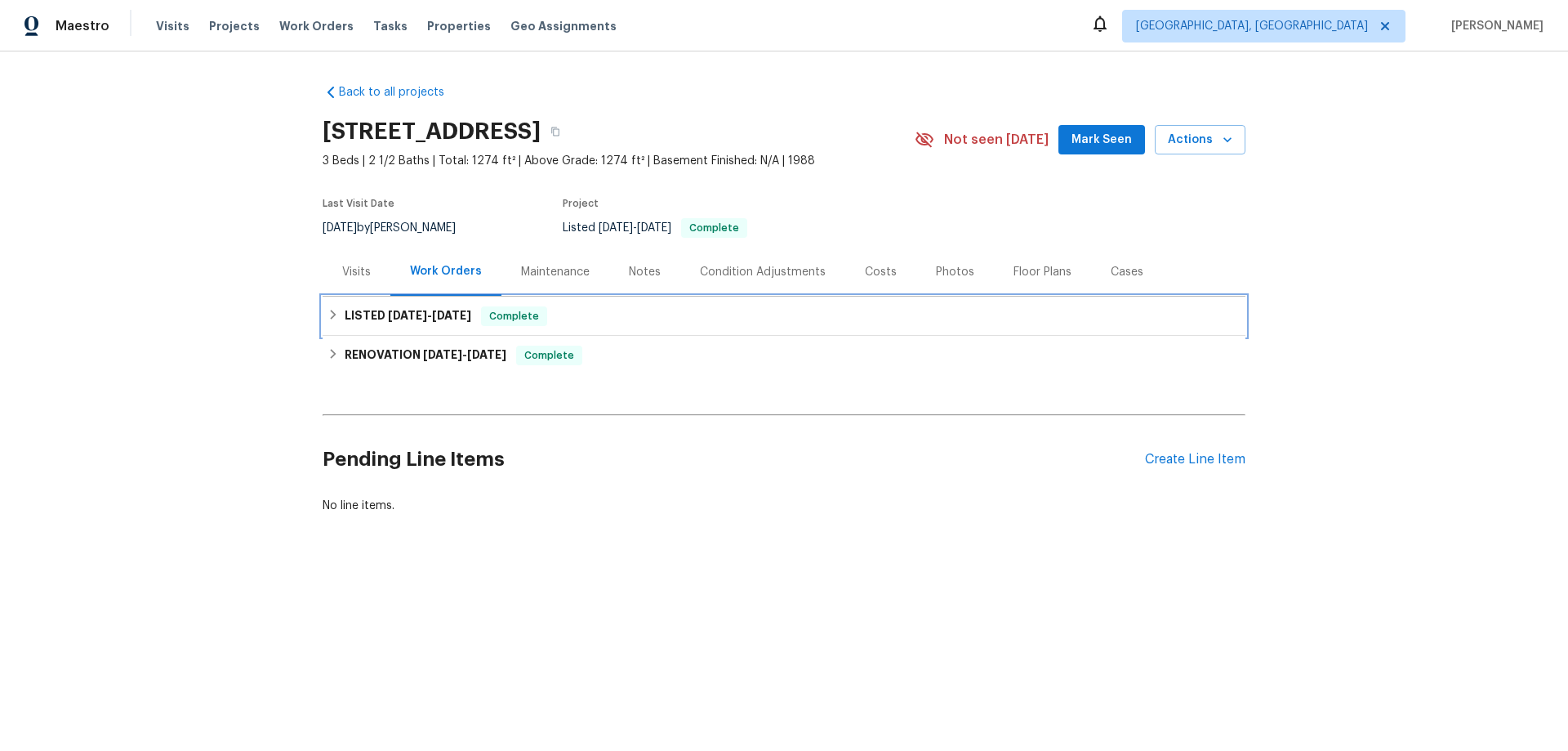
click at [344, 326] on div "LISTED [DATE] - [DATE] Complete" at bounding box center [784, 316] width 923 height 39
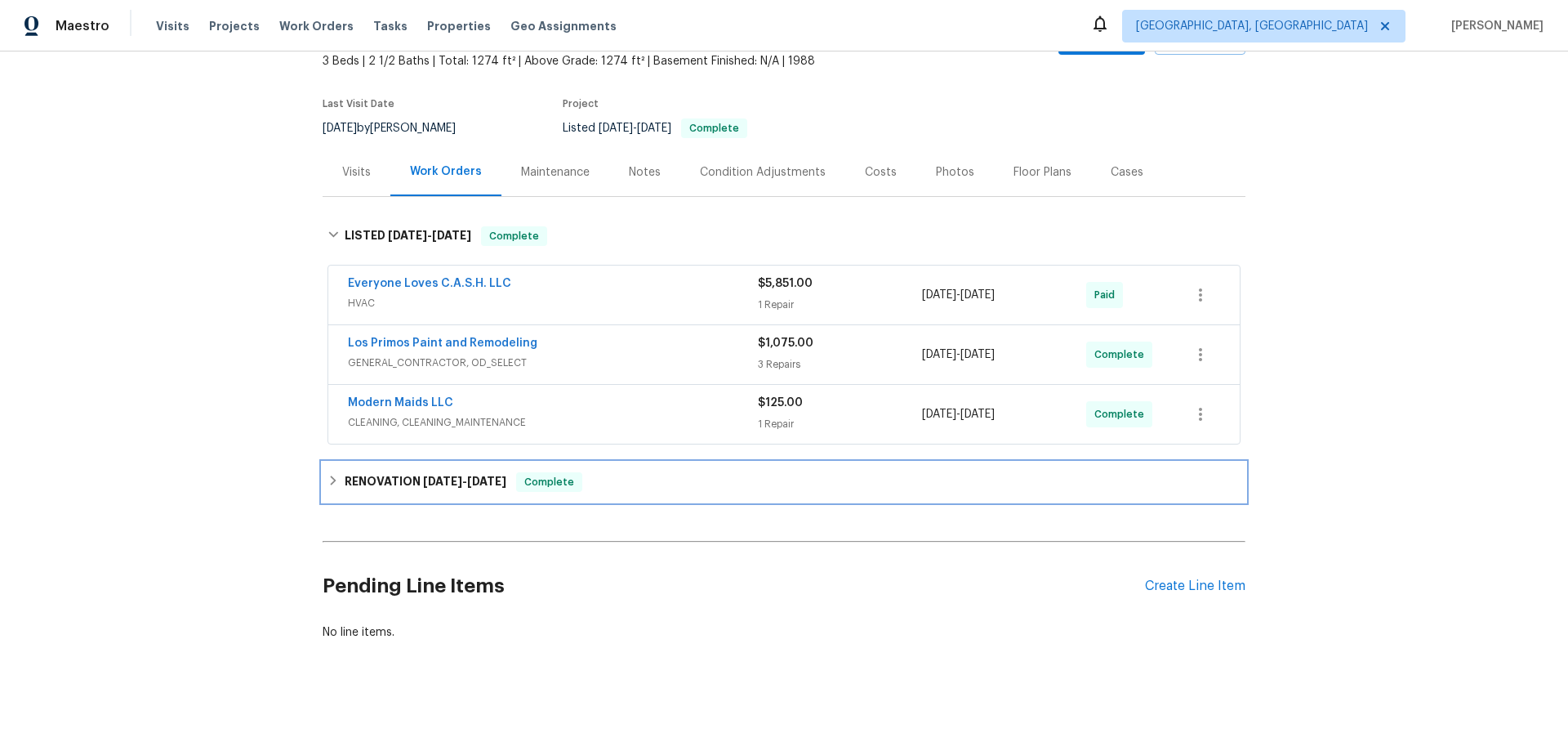
drag, startPoint x: 344, startPoint y: 487, endPoint x: 331, endPoint y: 491, distance: 13.6
click at [344, 486] on h6 "RENOVATION [DATE] - [DATE]" at bounding box center [425, 481] width 161 height 19
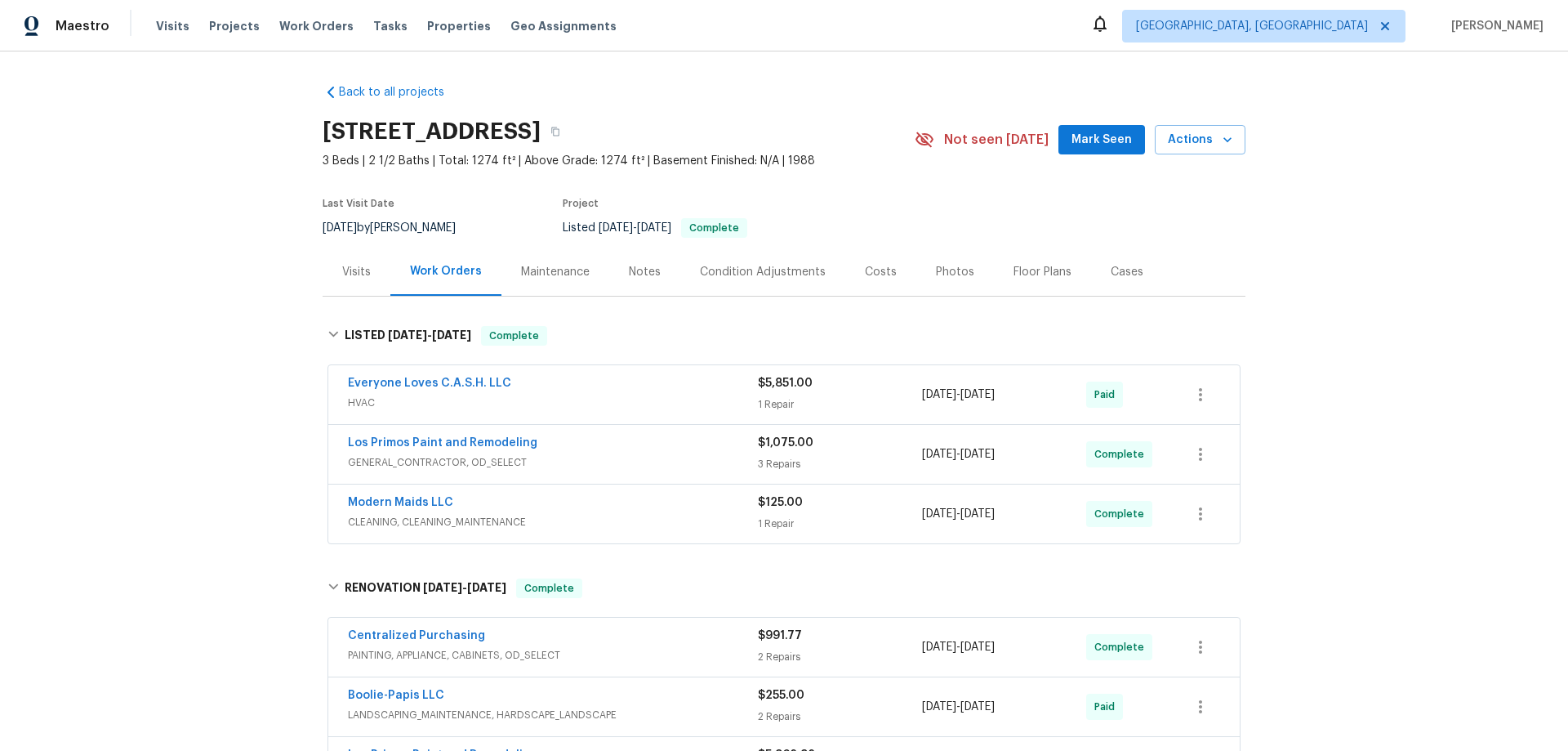
click at [214, 343] on div "Back to all projects 10206 Canton Fld, San Antonio, TX 78245 3 Beds | 2 1/2 Bat…" at bounding box center [784, 401] width 1568 height 700
click at [359, 277] on div "Visits" at bounding box center [356, 271] width 29 height 17
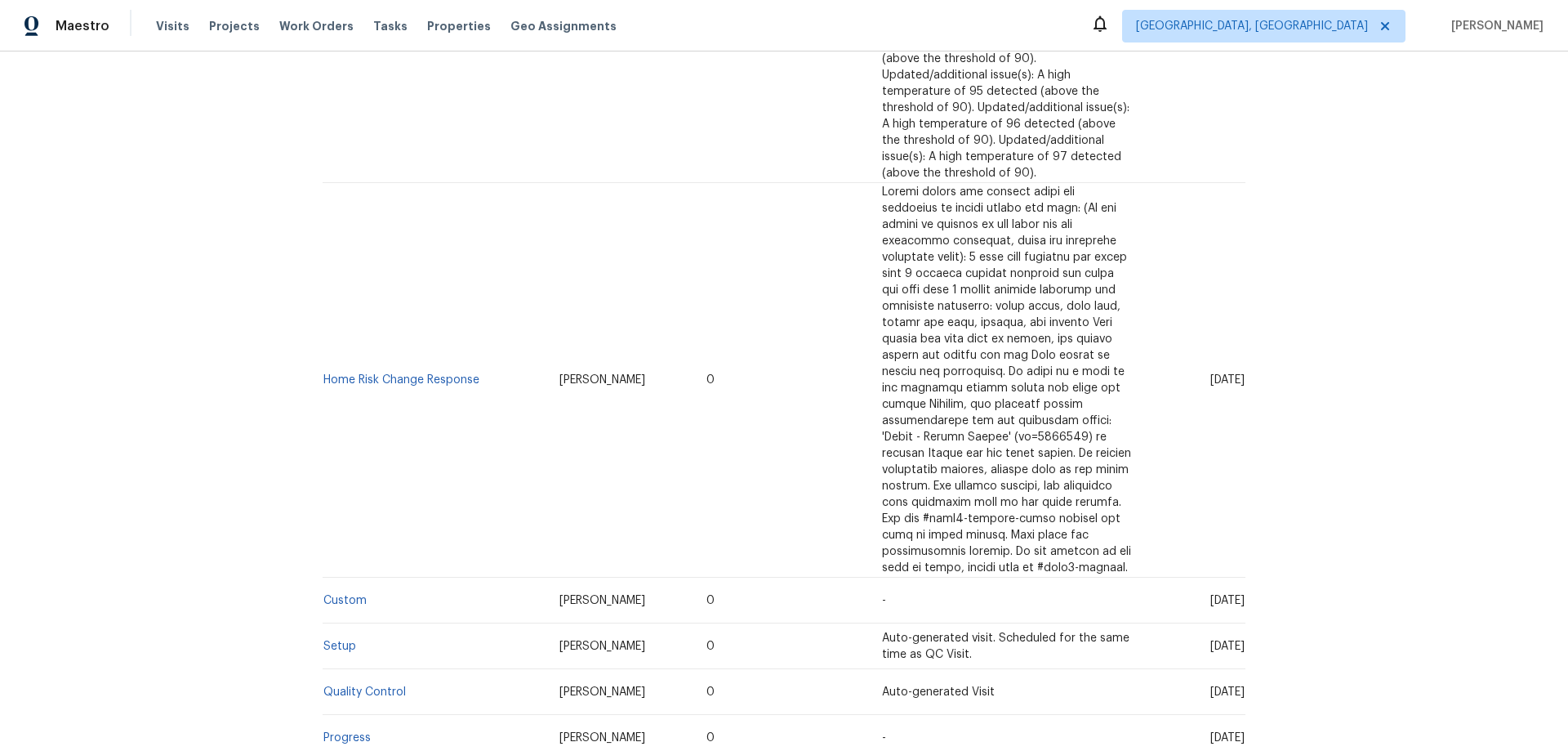
scroll to position [1171, 0]
drag, startPoint x: 338, startPoint y: 273, endPoint x: 312, endPoint y: 283, distance: 27.9
click at [303, 283] on div "Back to all projects 10206 Canton Fld, San Antonio, TX 78245 3 Beds | 2 1/2 Bat…" at bounding box center [784, 401] width 1568 height 700
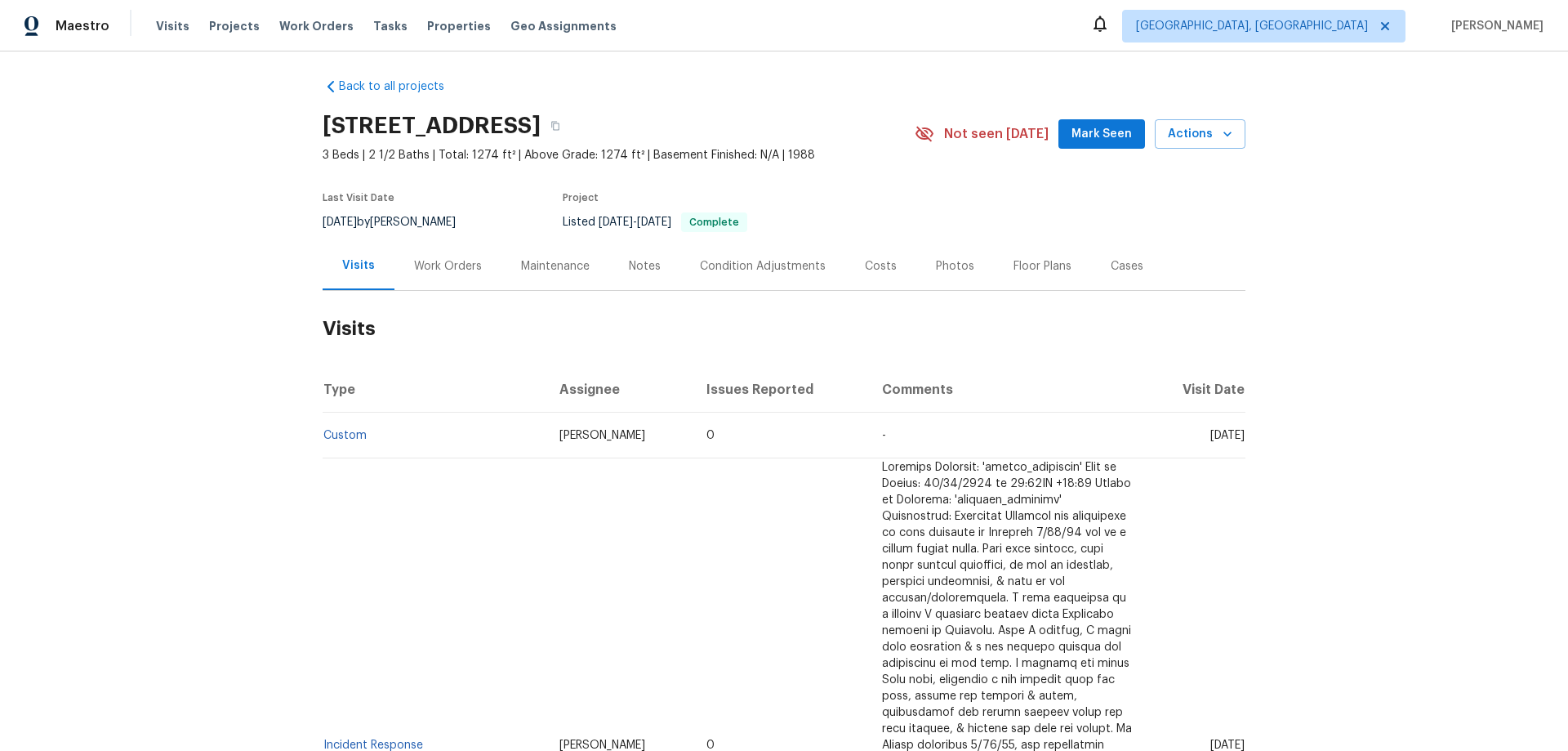
scroll to position [0, 0]
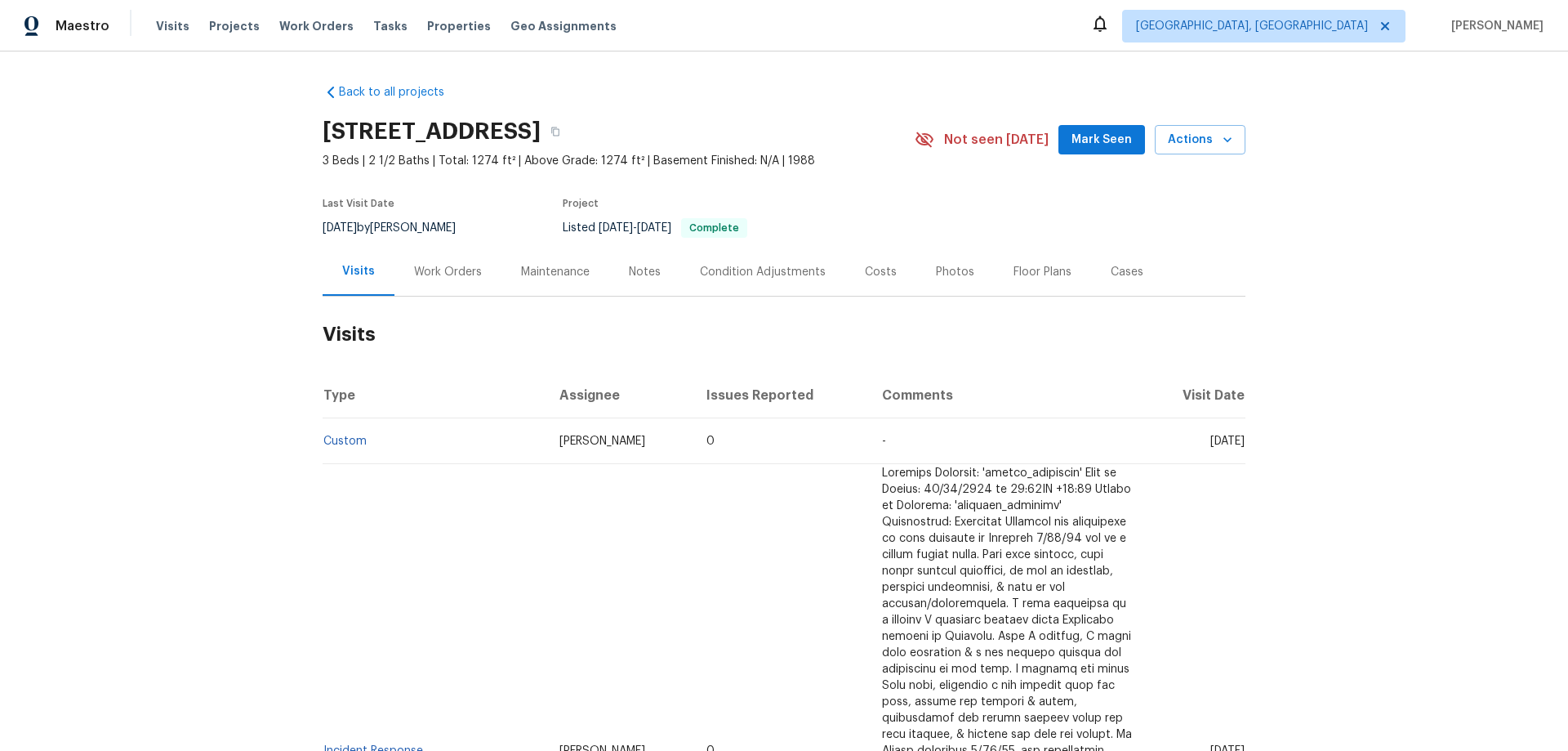
click at [426, 270] on div "Work Orders" at bounding box center [448, 271] width 68 height 17
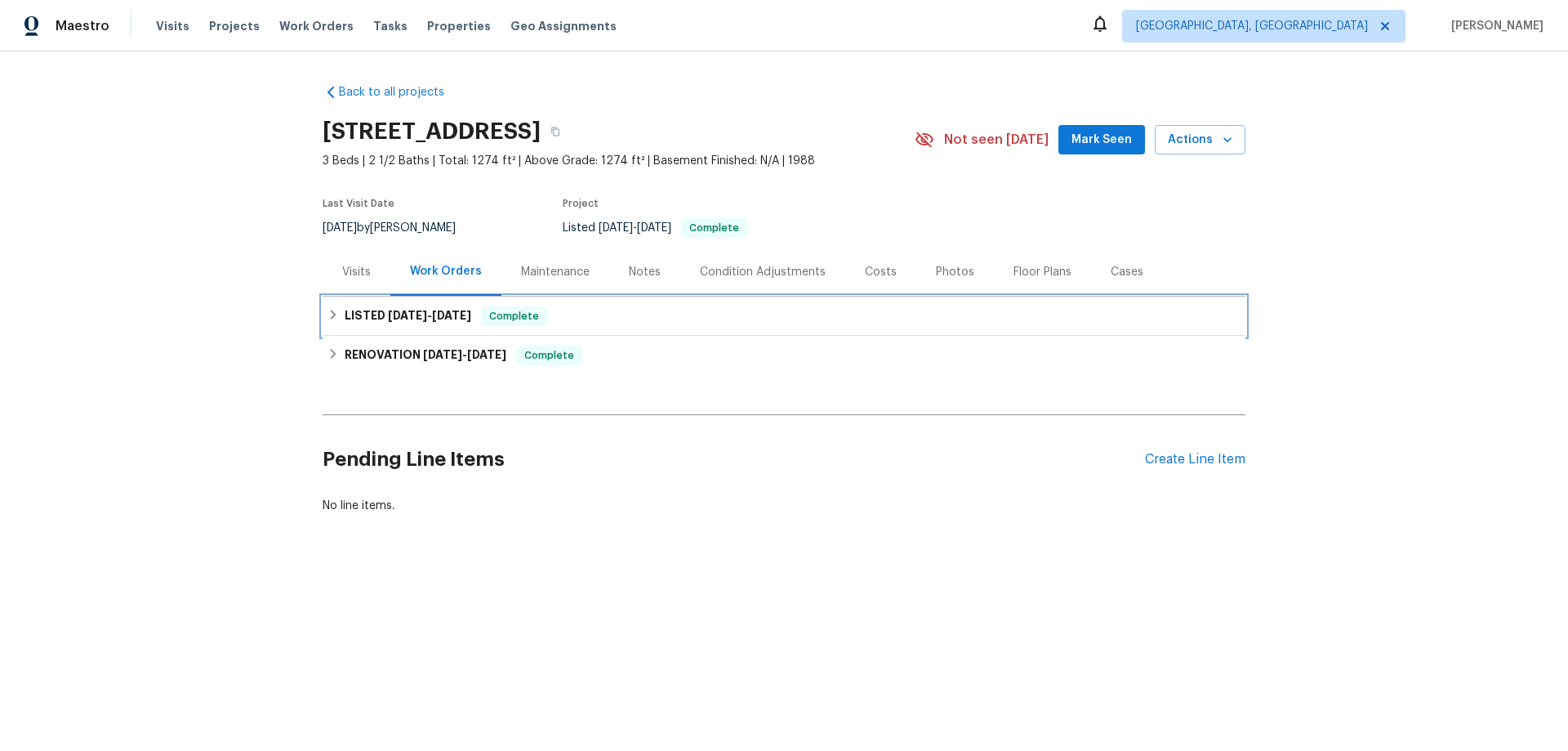
click at [434, 318] on span "8/29/25" at bounding box center [451, 315] width 39 height 11
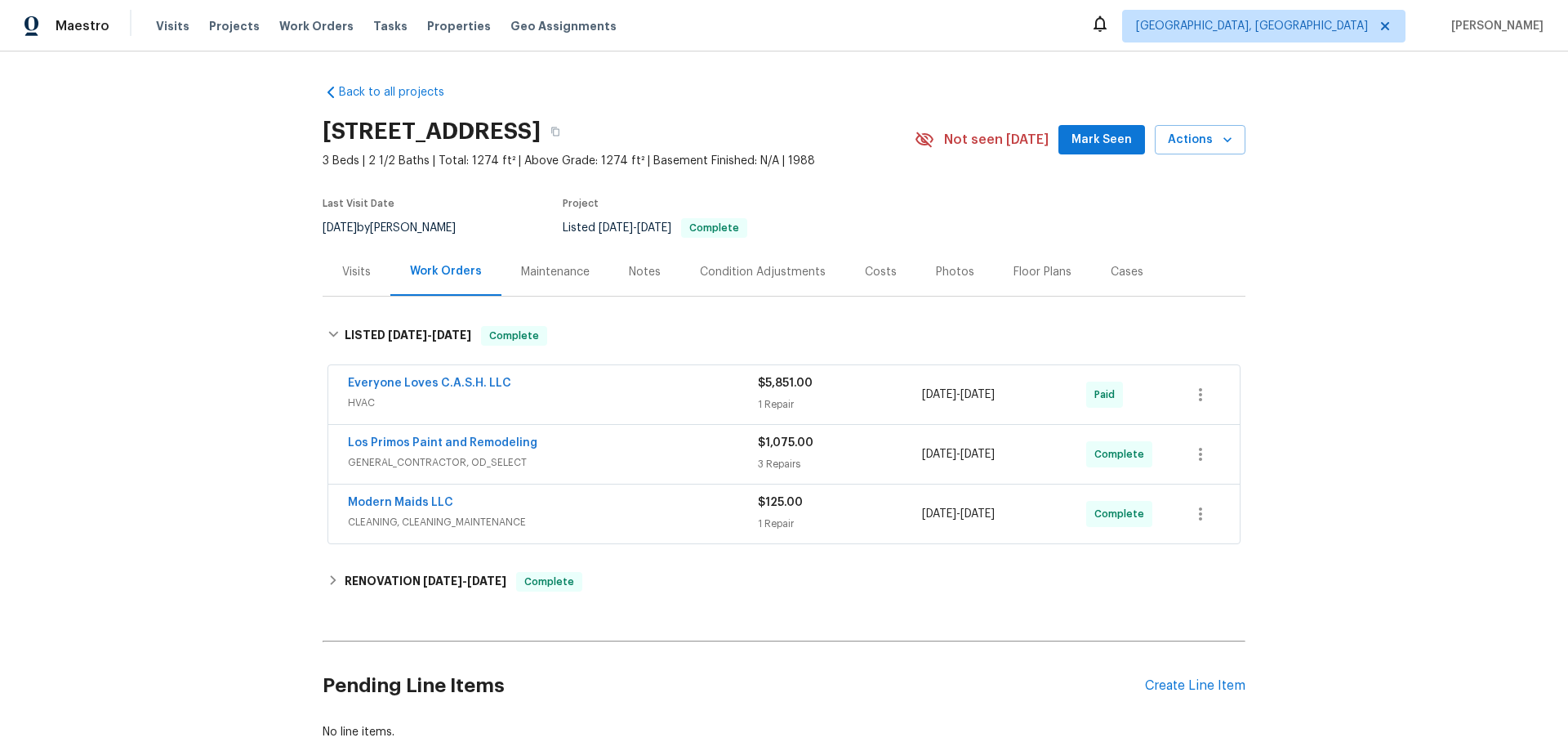
click at [379, 602] on div "Back to all projects 10206 Canton Fld, San Antonio, TX 78245 3 Beds | 2 1/2 Bat…" at bounding box center [784, 412] width 923 height 682
click at [456, 576] on span "7/21/25 - 8/2/25" at bounding box center [465, 580] width 84 height 11
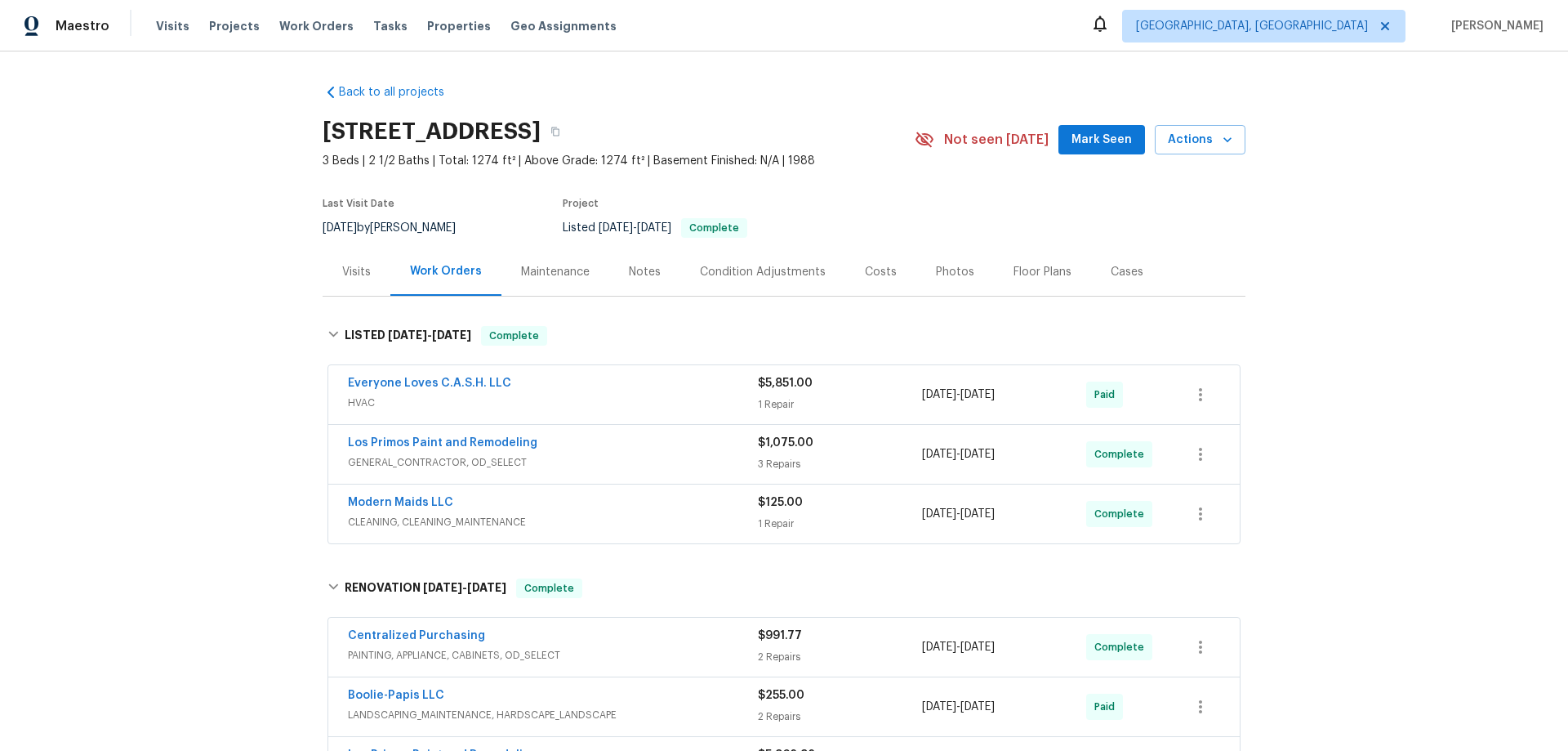
click at [211, 217] on div "Back to all projects 10206 Canton Fld, San Antonio, TX 78245 3 Beds | 2 1/2 Bat…" at bounding box center [784, 401] width 1568 height 700
click at [232, 301] on div "Back to all projects 10206 Canton Fld, San Antonio, TX 78245 3 Beds | 2 1/2 Bat…" at bounding box center [784, 401] width 1568 height 700
click at [210, 352] on div "Back to all projects 10206 Canton Fld, San Antonio, TX 78245 3 Beds | 2 1/2 Bat…" at bounding box center [784, 401] width 1568 height 700
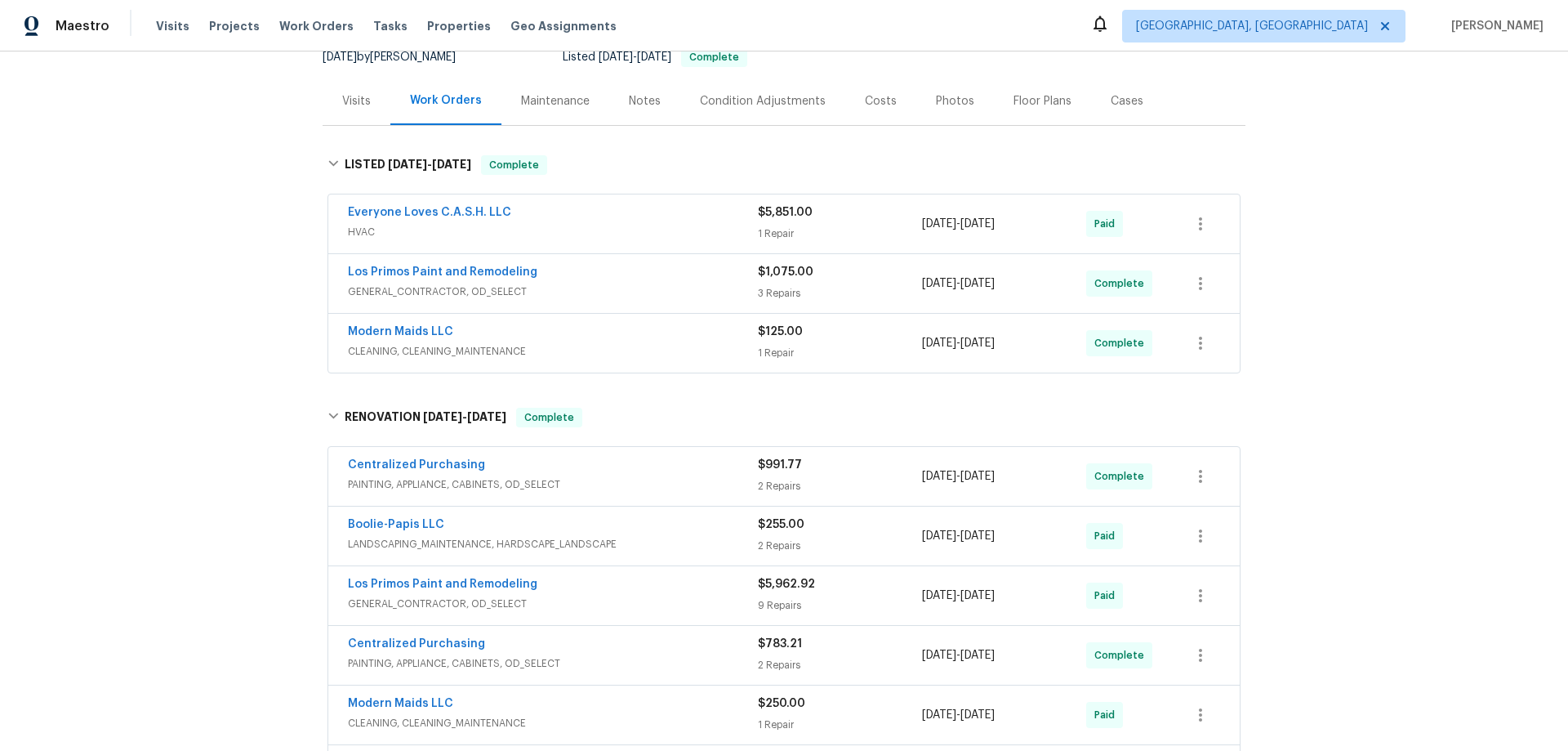
scroll to position [82, 0]
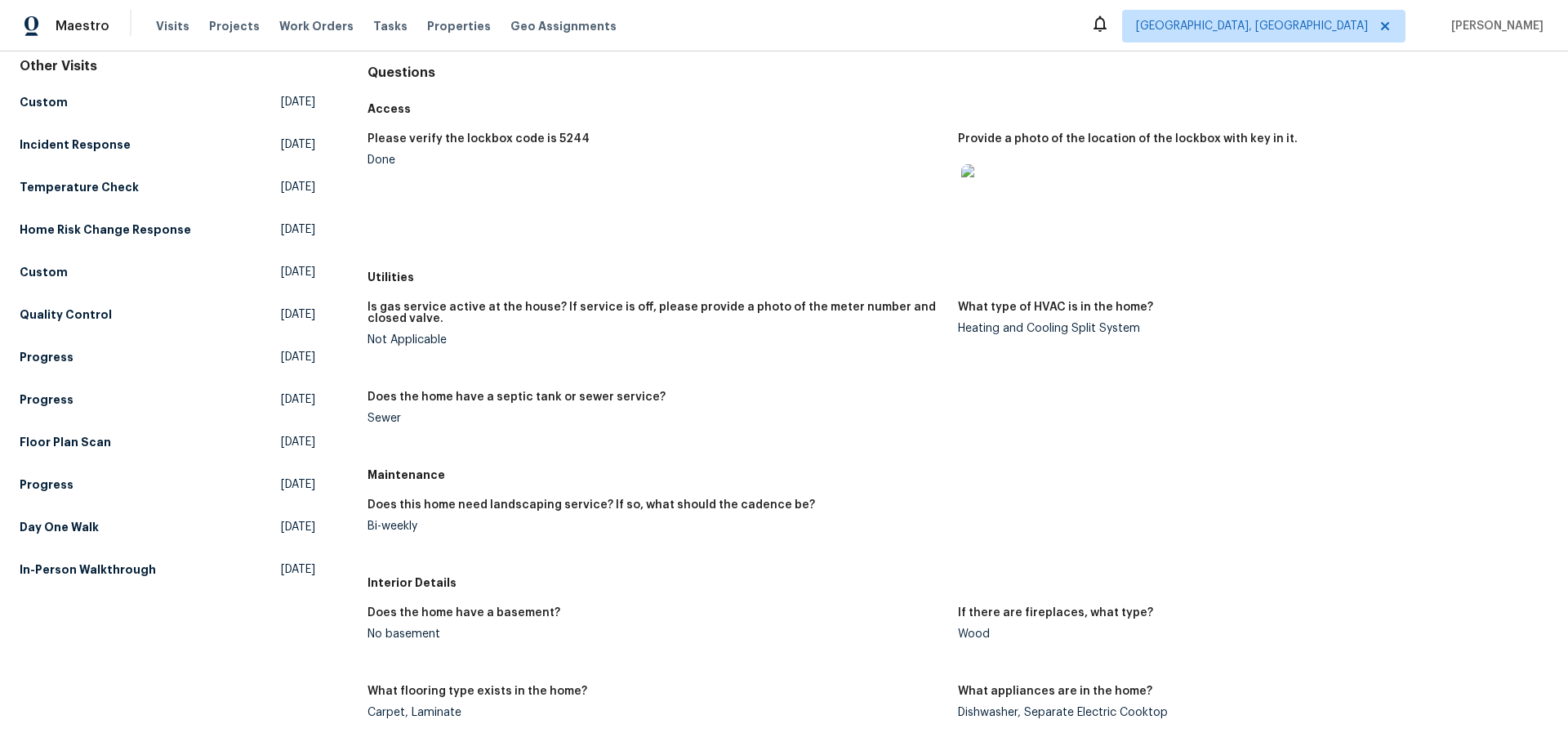
scroll to position [163, 0]
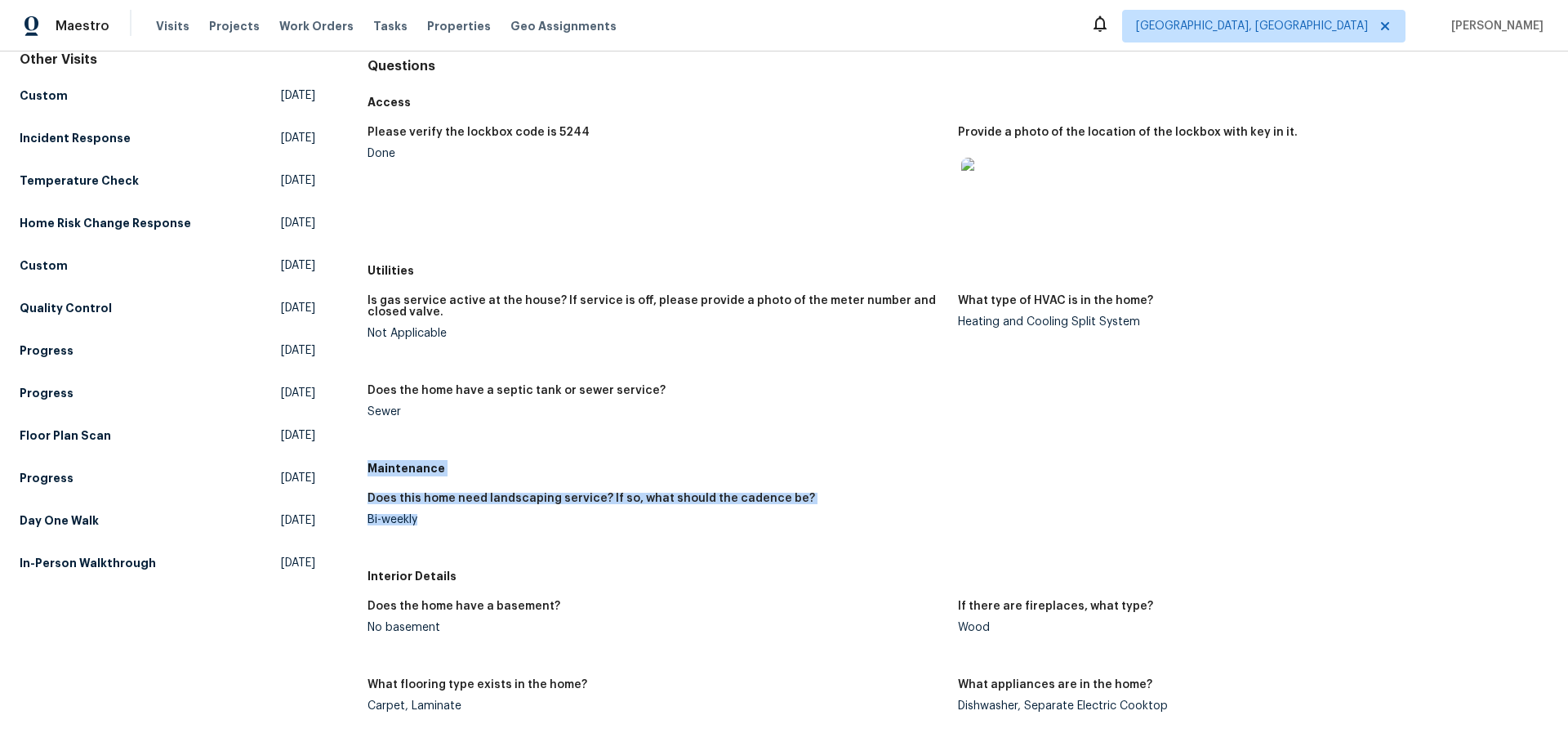
drag, startPoint x: 364, startPoint y: 468, endPoint x: 423, endPoint y: 521, distance: 79.3
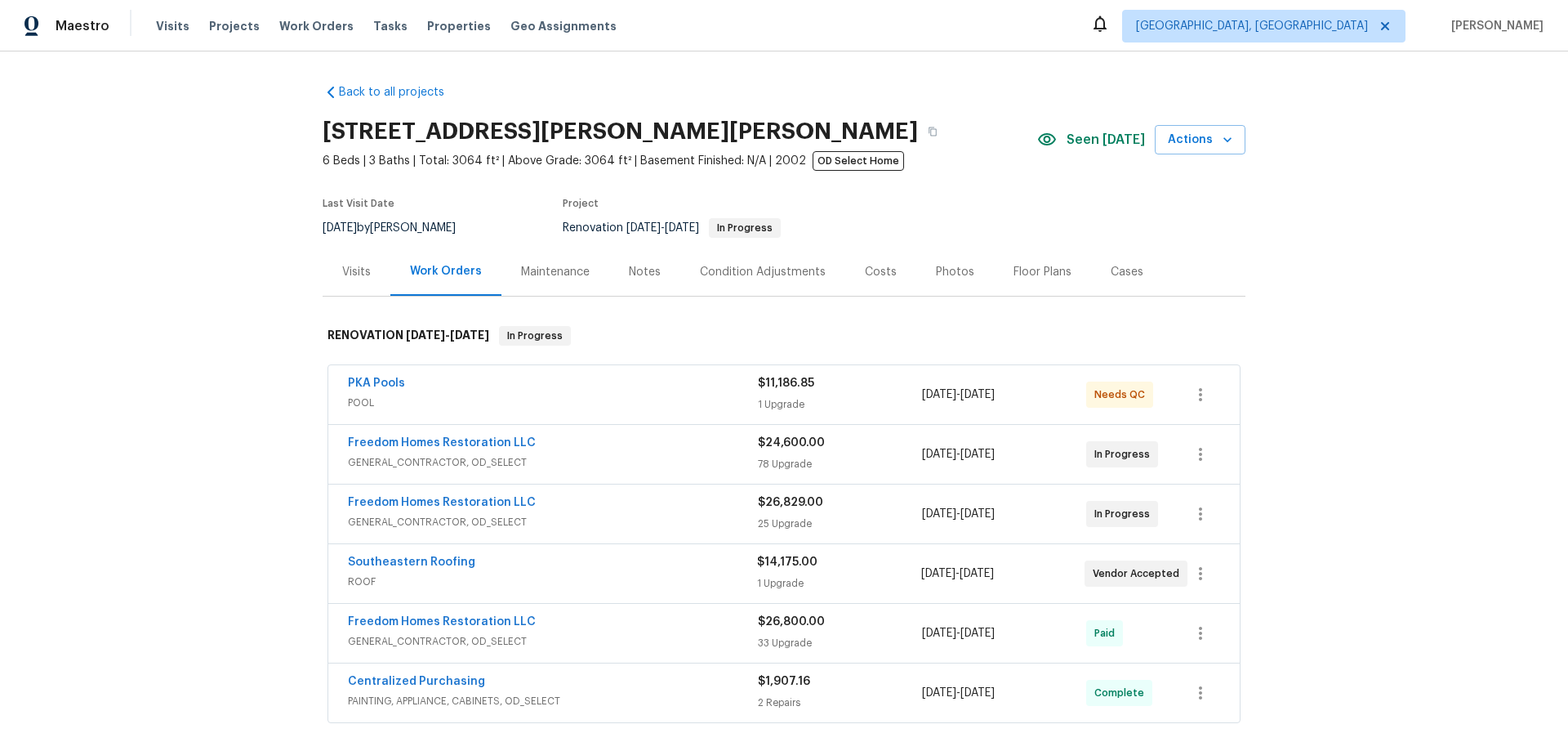
click at [184, 430] on div "Back to all projects 19331 Sandy Springs Cir, Lutz, FL 33558 6 Beds | 3 Baths |…" at bounding box center [784, 401] width 1568 height 700
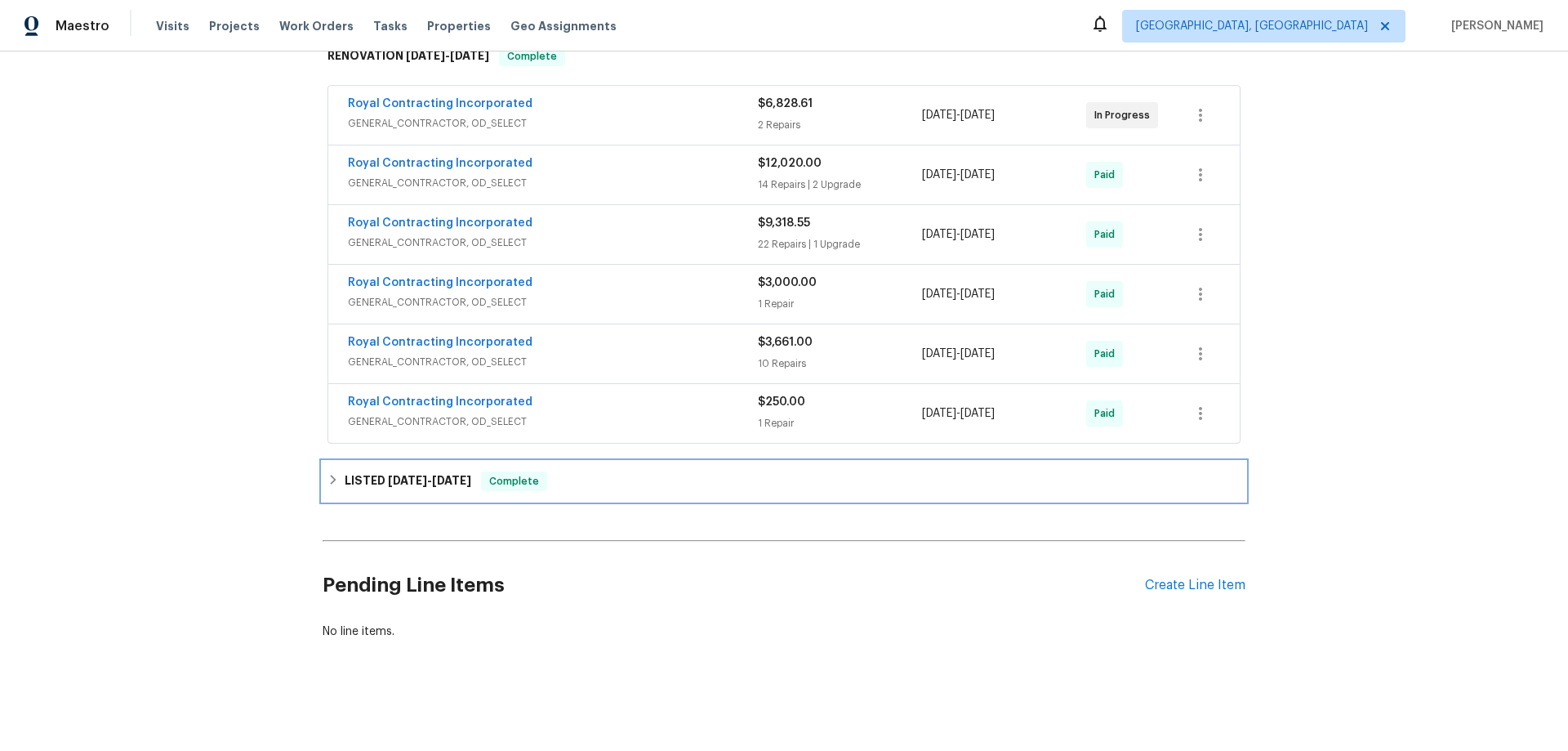
drag, startPoint x: 347, startPoint y: 470, endPoint x: 275, endPoint y: 481, distance: 72.8
click at [347, 471] on h6 "LISTED [DATE] - [DATE]" at bounding box center [407, 481] width 126 height 19
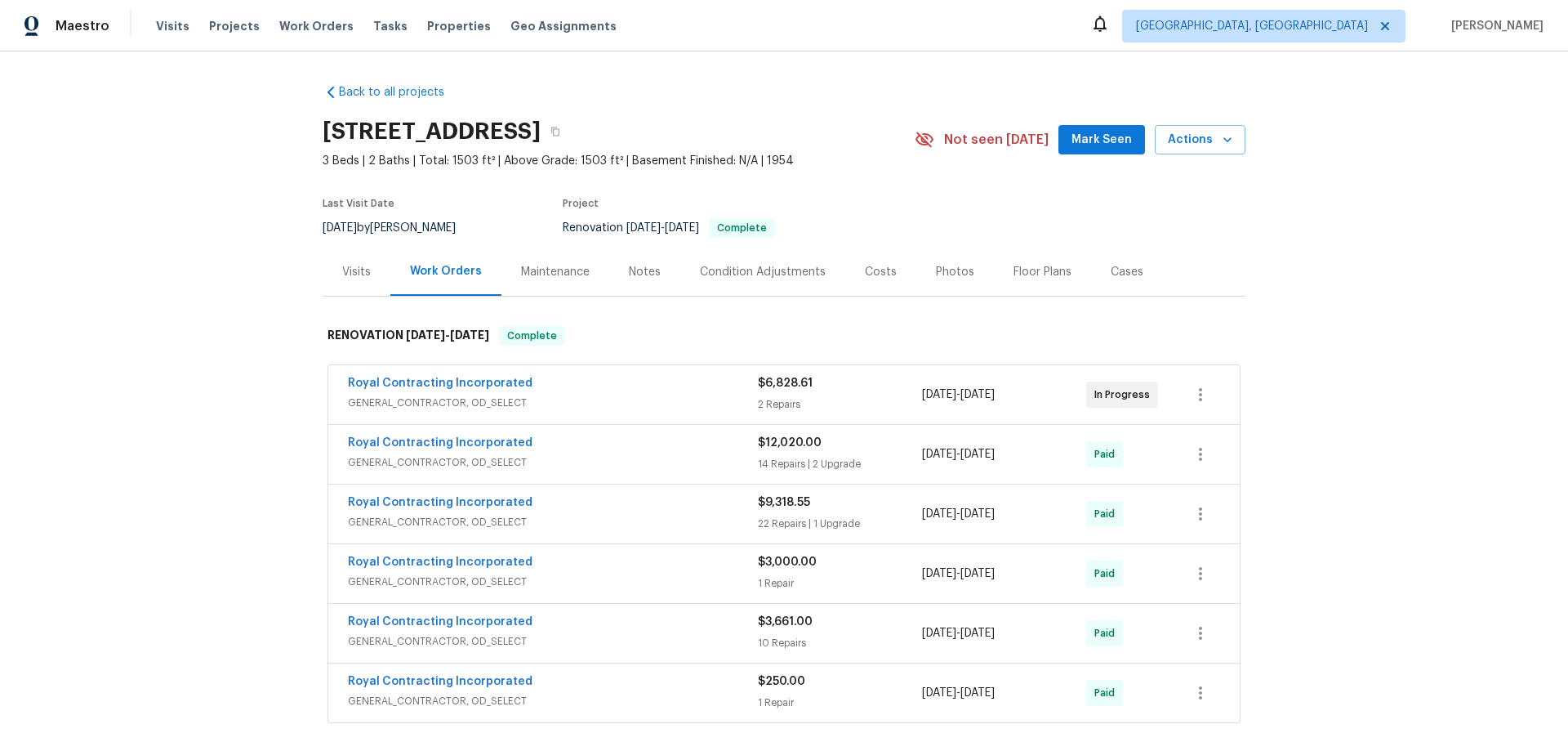
click at [250, 320] on div "Back to all projects [STREET_ADDRESS] 3 Beds | 2 Baths | Total: 1503 ft² | Abov…" at bounding box center [784, 401] width 1568 height 700
click at [215, 339] on div "Back to all projects [STREET_ADDRESS] 3 Beds | 2 Baths | Total: 1503 ft² | Abov…" at bounding box center [784, 401] width 1568 height 700
click at [246, 262] on div "Back to all projects [STREET_ADDRESS] 3 Beds | 2 Baths | Total: 1503 ft² | Abov…" at bounding box center [784, 401] width 1568 height 700
click at [255, 308] on div "Back to all projects [STREET_ADDRESS] 3 Beds | 2 Baths | Total: 1503 ft² | Abov…" at bounding box center [784, 401] width 1568 height 700
click at [273, 318] on div "Back to all projects [STREET_ADDRESS] 3 Beds | 2 Baths | Total: 1503 ft² | Abov…" at bounding box center [784, 401] width 1568 height 700
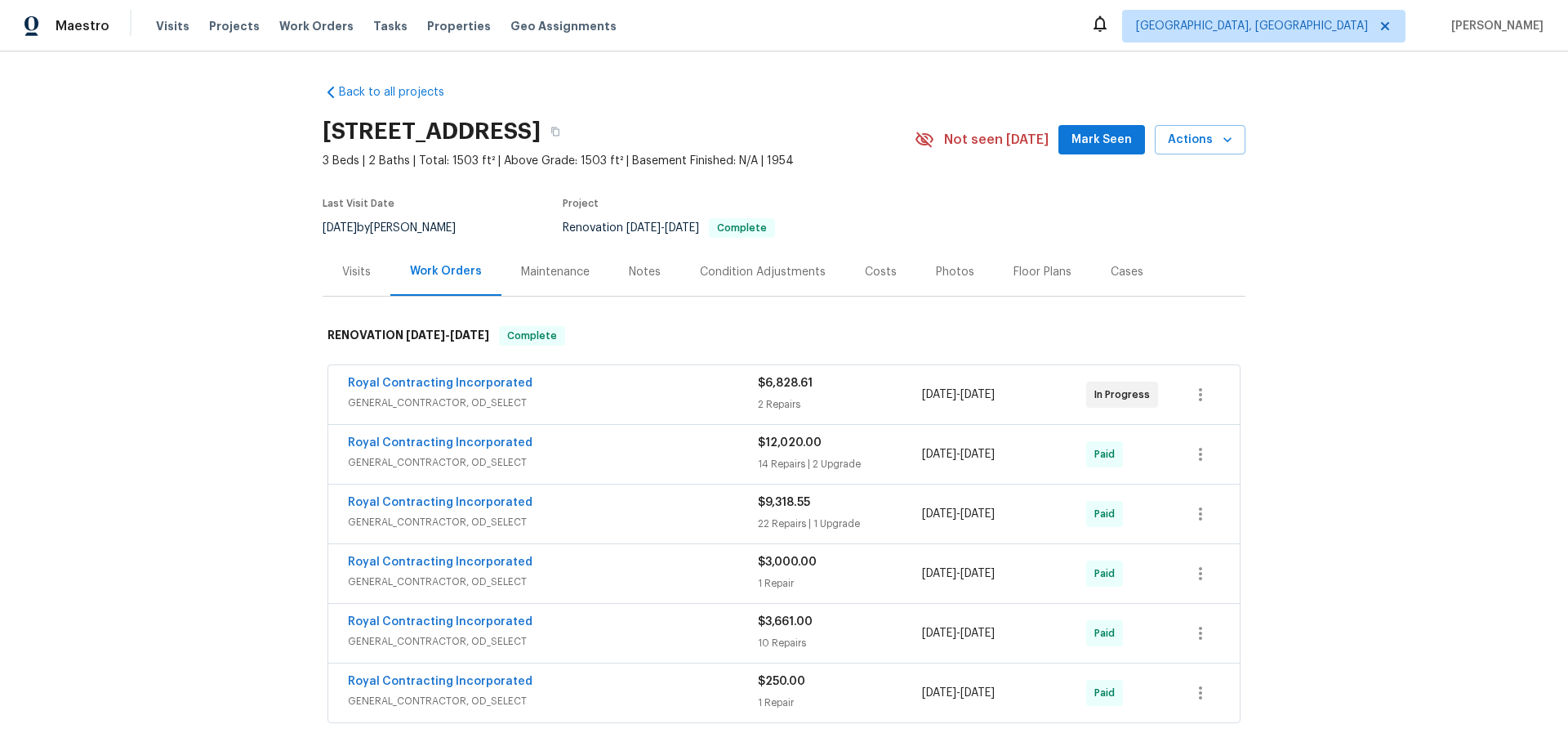
click at [251, 208] on div "Back to all projects [STREET_ADDRESS] 3 Beds | 2 Baths | Total: 1503 ft² | Abov…" at bounding box center [784, 401] width 1568 height 700
